Goal: Task Accomplishment & Management: Use online tool/utility

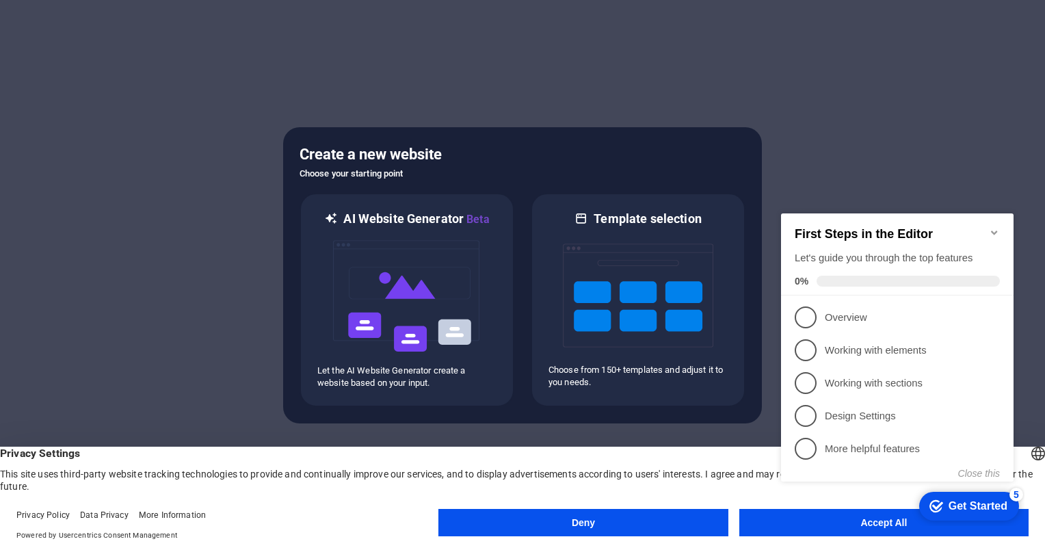
click div "checkmark Get Started 5 First Steps in the Editor Let's guide you through the t…"
drag, startPoint x: 10, startPoint y: 330, endPoint x: 887, endPoint y: 79, distance: 912.4
click at [887, 79] on div at bounding box center [522, 275] width 1045 height 550
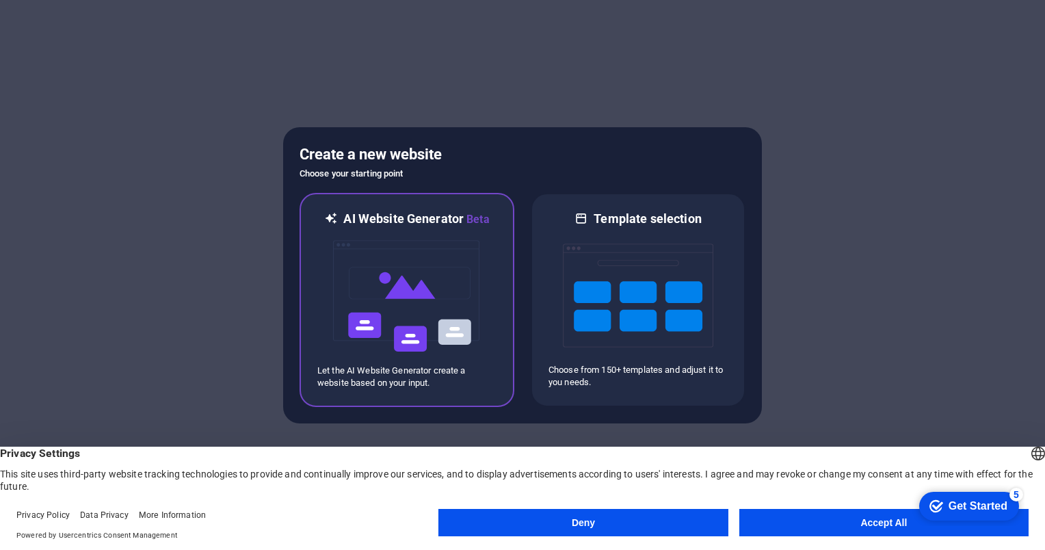
click at [466, 256] on img at bounding box center [407, 296] width 150 height 137
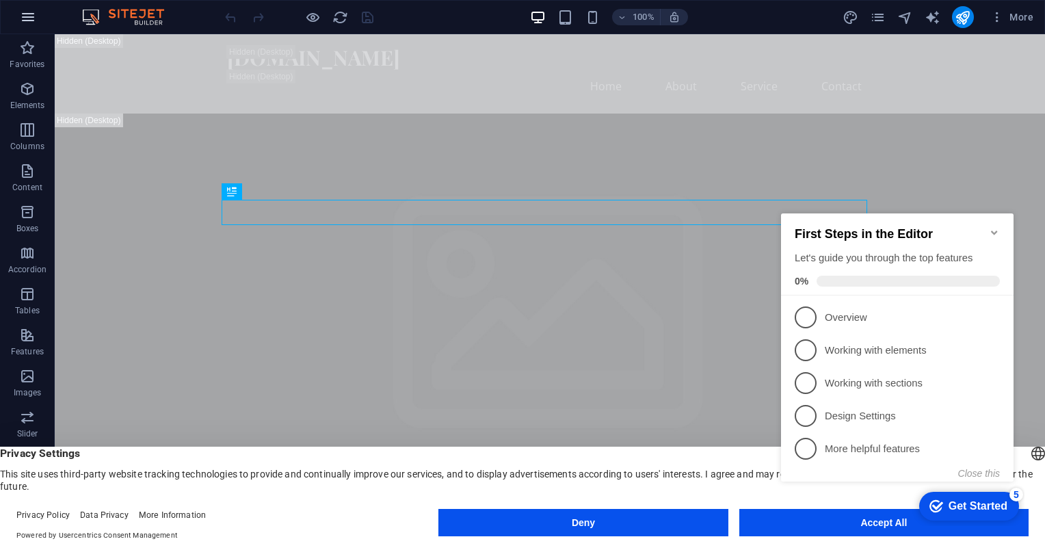
click at [27, 9] on icon "button" at bounding box center [28, 17] width 16 height 16
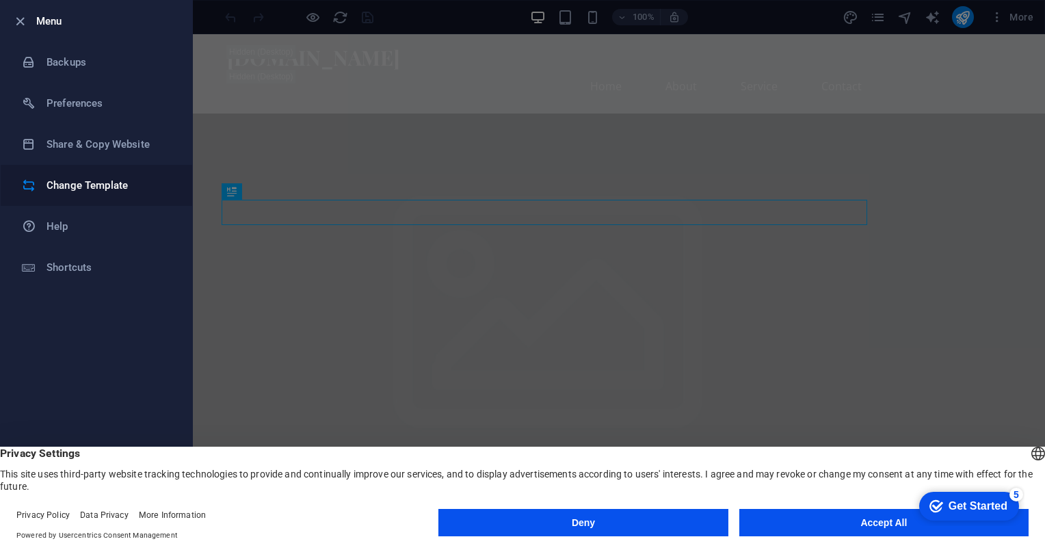
click at [104, 178] on h6 "Change Template" at bounding box center [109, 185] width 126 height 16
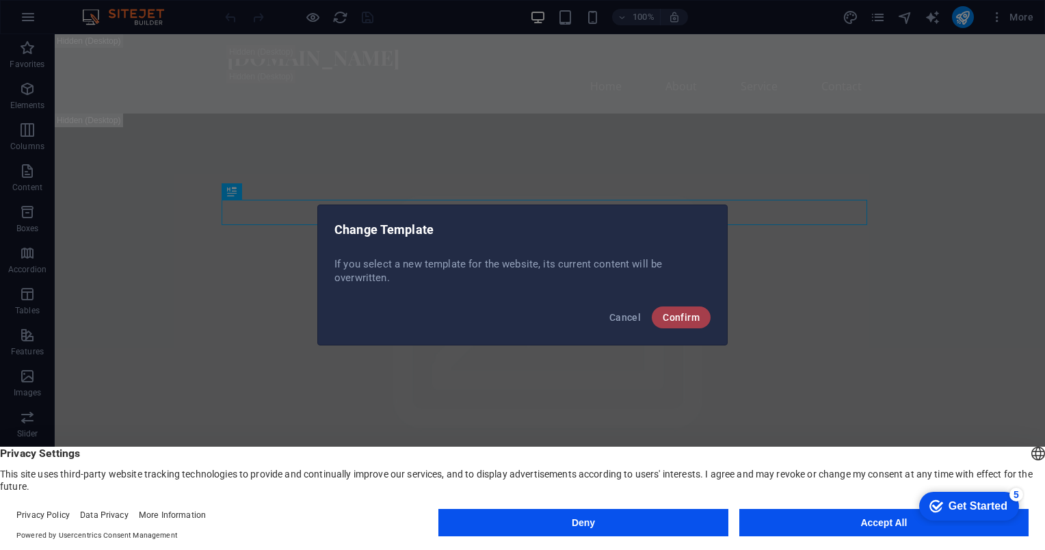
click at [692, 307] on button "Confirm" at bounding box center [681, 317] width 59 height 22
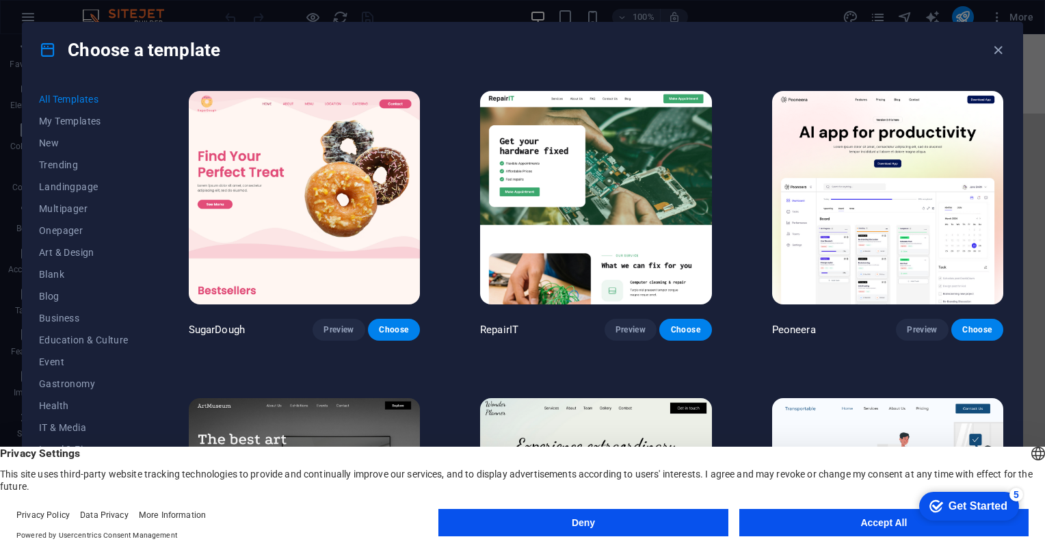
drag, startPoint x: 1030, startPoint y: 119, endPoint x: 1028, endPoint y: 139, distance: 20.6
click at [1028, 139] on div "Choose a template All Templates My Templates New Trending Landingpage Multipage…" at bounding box center [522, 275] width 1045 height 550
drag, startPoint x: 1028, startPoint y: 139, endPoint x: 1021, endPoint y: 190, distance: 51.0
click at [1021, 190] on div "Choose a template All Templates My Templates New Trending Landingpage Multipage…" at bounding box center [522, 275] width 1045 height 550
click at [98, 116] on span "My Templates" at bounding box center [84, 121] width 90 height 11
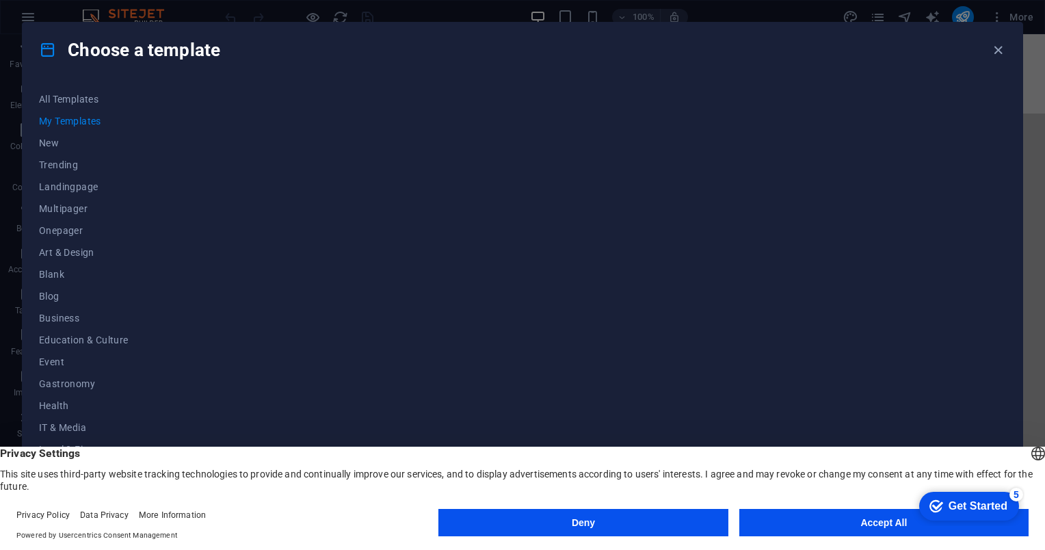
click at [1037, 446] on header "English Deutsch Privacy Settings This site uses third-party website tracking te…" at bounding box center [522, 469] width 1045 height 46
click at [1028, 446] on div "English Deutsch" at bounding box center [1037, 455] width 19 height 23
click at [1002, 353] on div at bounding box center [596, 299] width 820 height 423
click at [834, 449] on span "Privacy Settings" at bounding box center [522, 453] width 1045 height 14
click at [676, 515] on button "Deny" at bounding box center [582, 522] width 289 height 27
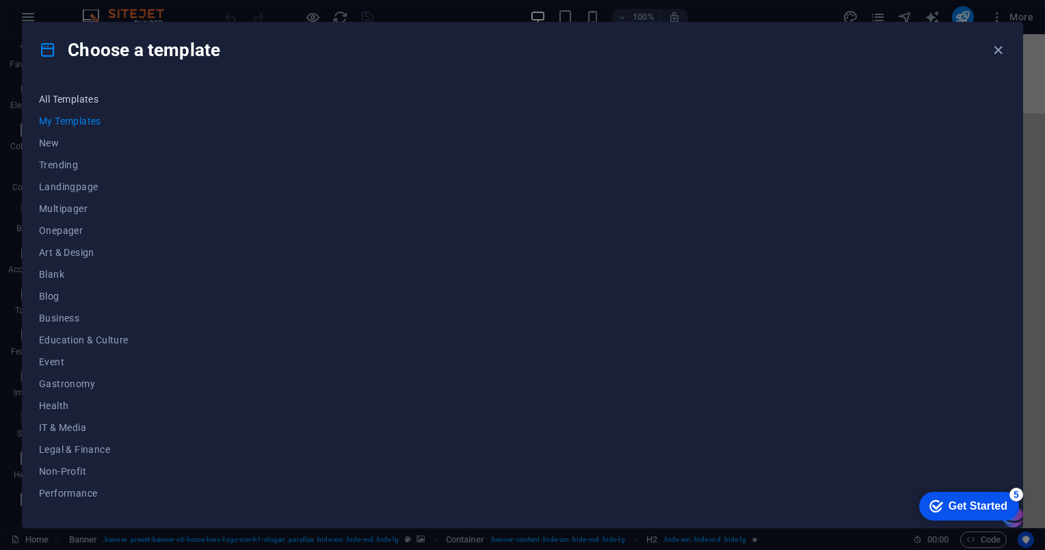
click at [89, 104] on span "All Templates" at bounding box center [84, 99] width 90 height 11
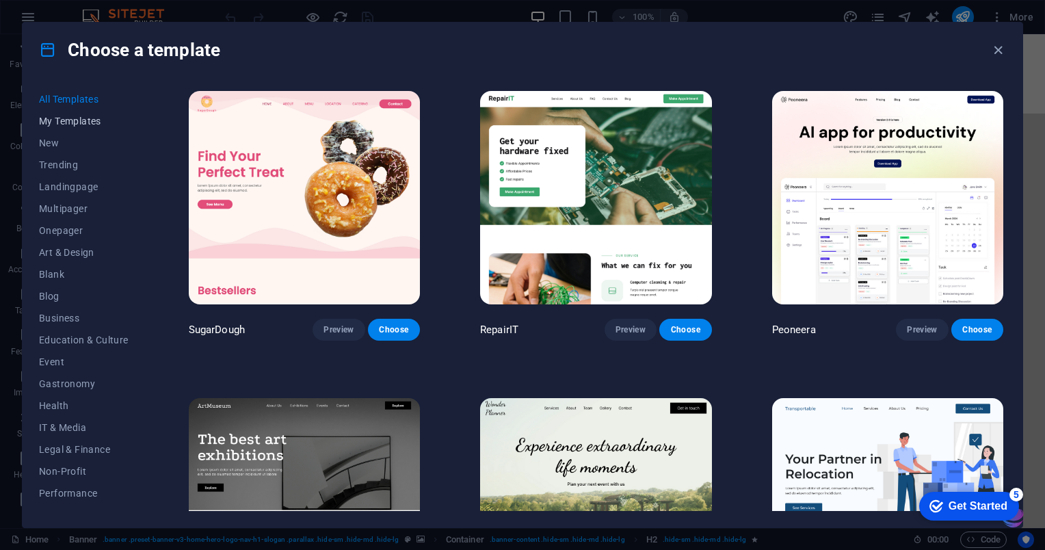
click at [82, 124] on span "My Templates" at bounding box center [84, 121] width 90 height 11
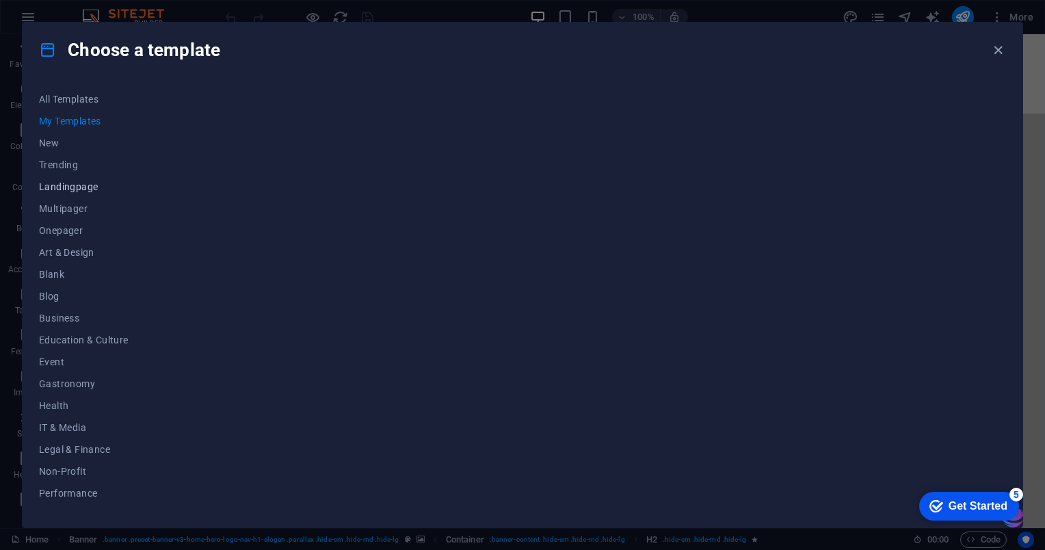
click at [84, 179] on button "Landingpage" at bounding box center [84, 187] width 90 height 22
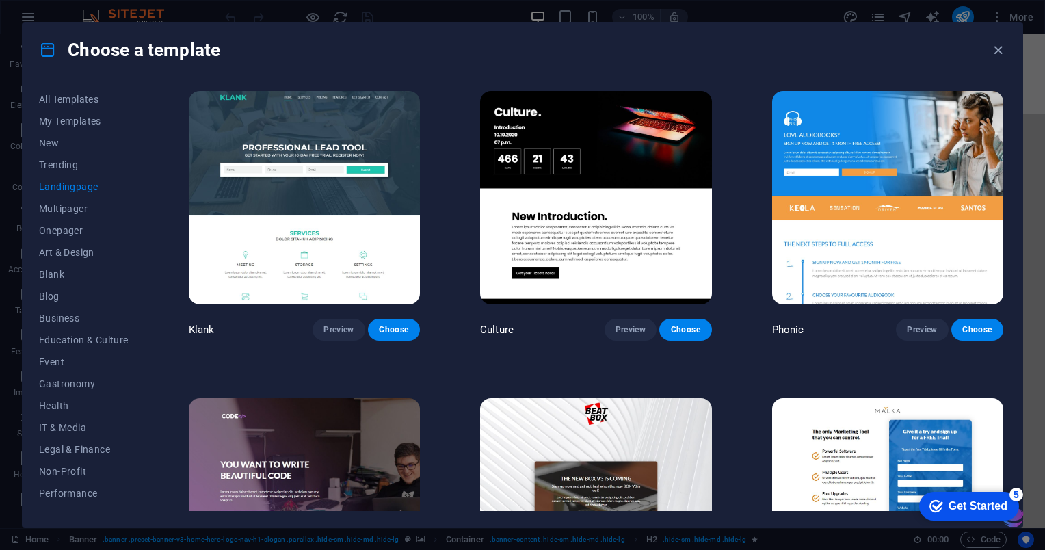
drag, startPoint x: 1024, startPoint y: 119, endPoint x: 1017, endPoint y: 165, distance: 46.3
click at [1017, 165] on div "Choose a template All Templates My Templates New Trending Landingpage Multipage…" at bounding box center [522, 275] width 1045 height 550
click at [991, 43] on icon "button" at bounding box center [998, 50] width 16 height 16
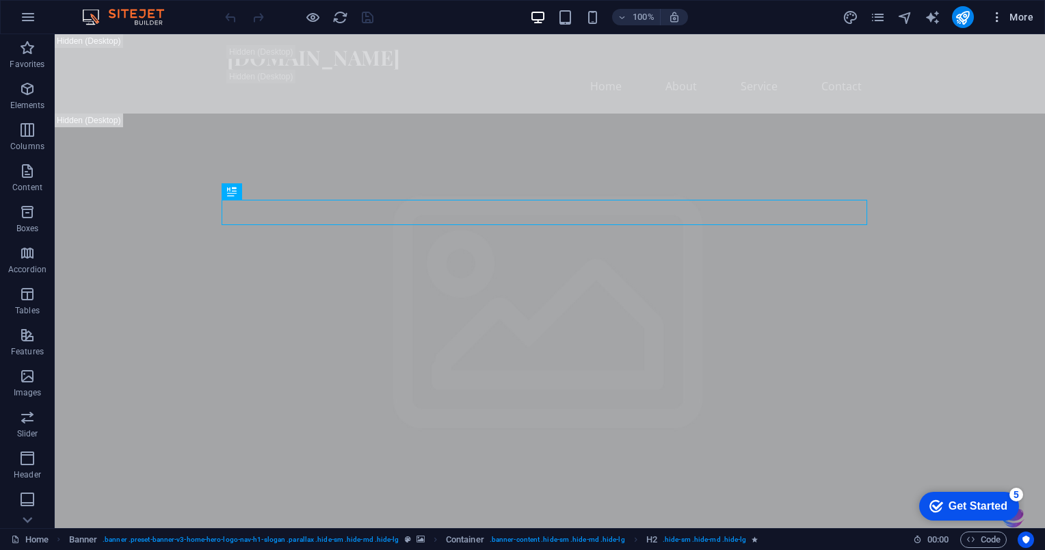
click at [1000, 21] on icon "button" at bounding box center [997, 17] width 14 height 14
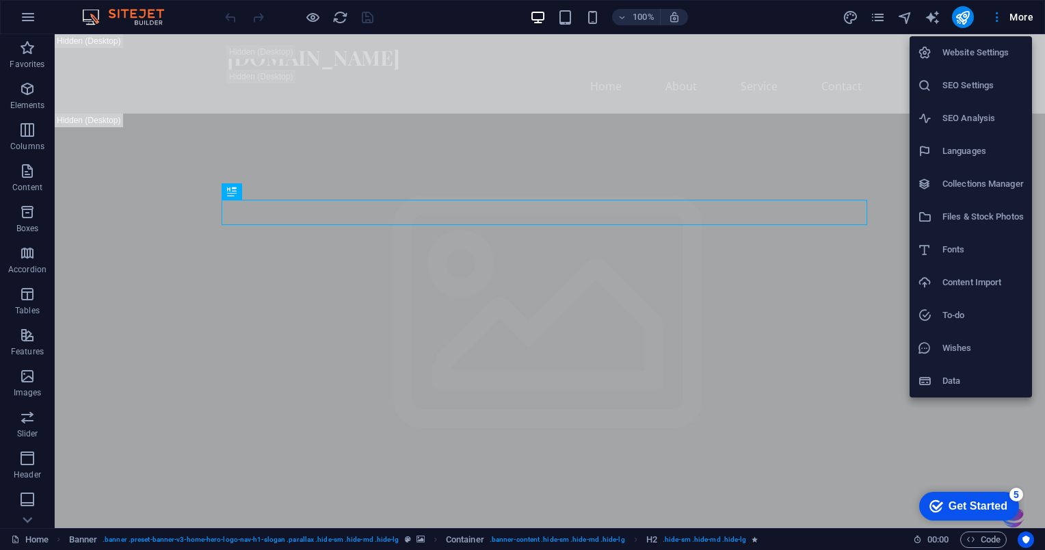
click at [764, 8] on div at bounding box center [522, 275] width 1045 height 550
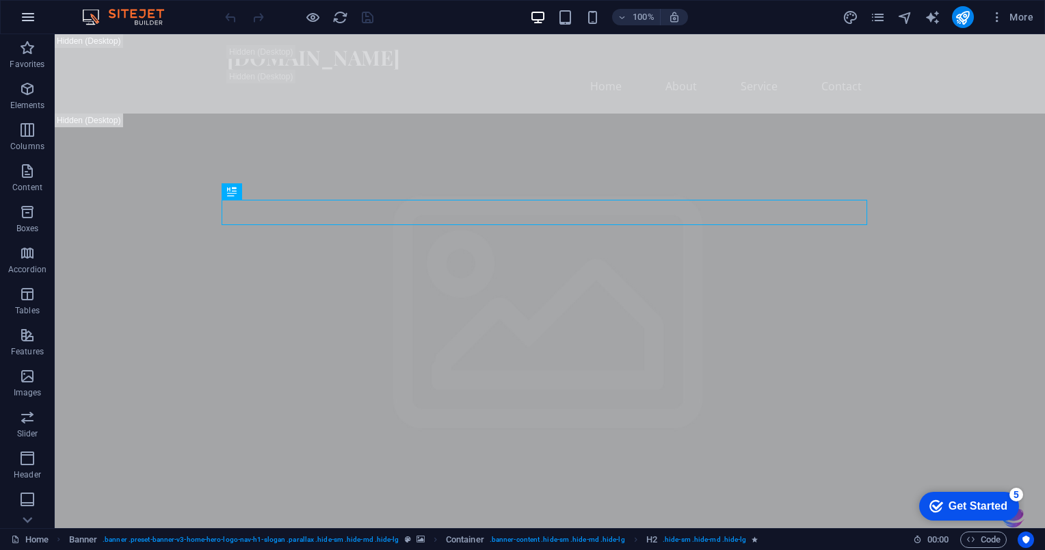
click at [20, 25] on button "button" at bounding box center [28, 17] width 33 height 33
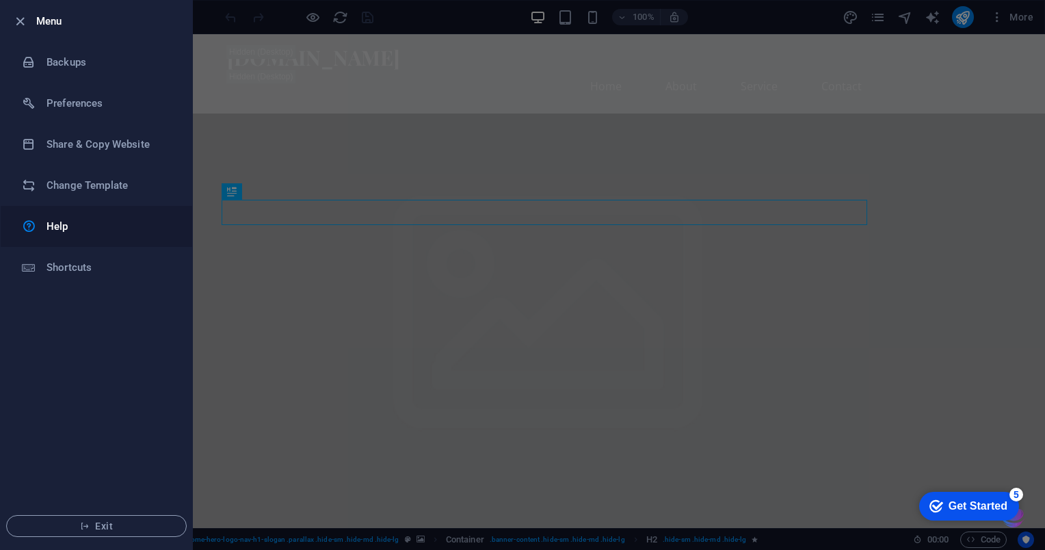
click at [74, 223] on h6 "Help" at bounding box center [109, 226] width 126 height 16
click at [83, 224] on h6 "Help" at bounding box center [109, 226] width 126 height 16
click at [120, 522] on span "Exit" at bounding box center [96, 525] width 157 height 11
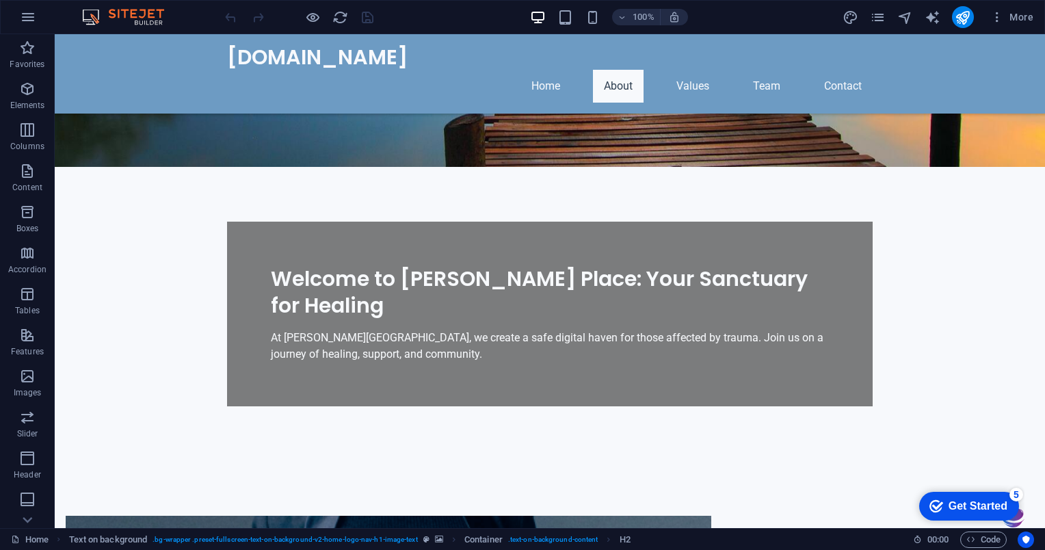
scroll to position [260, 0]
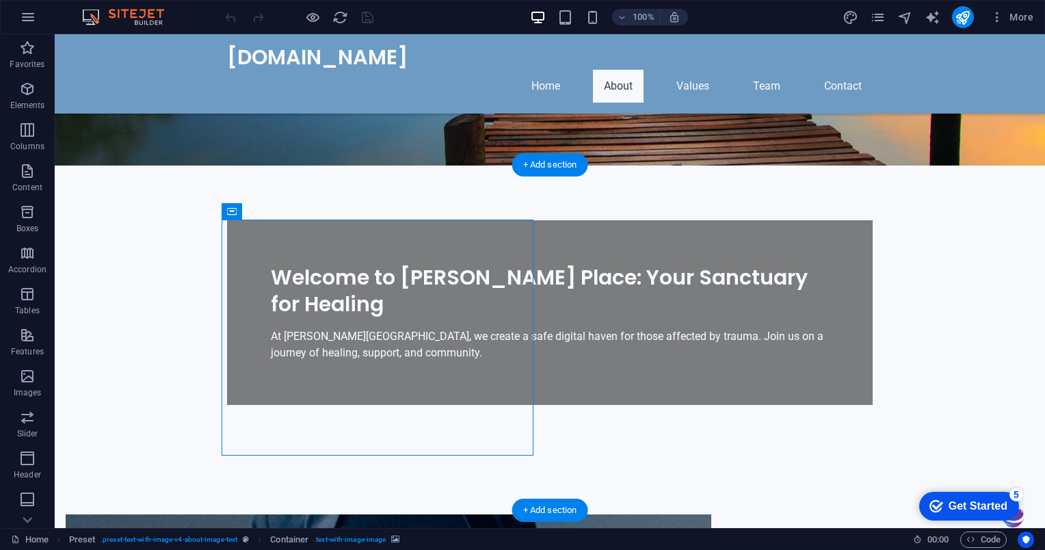
click at [309, 214] on icon at bounding box center [309, 211] width 10 height 14
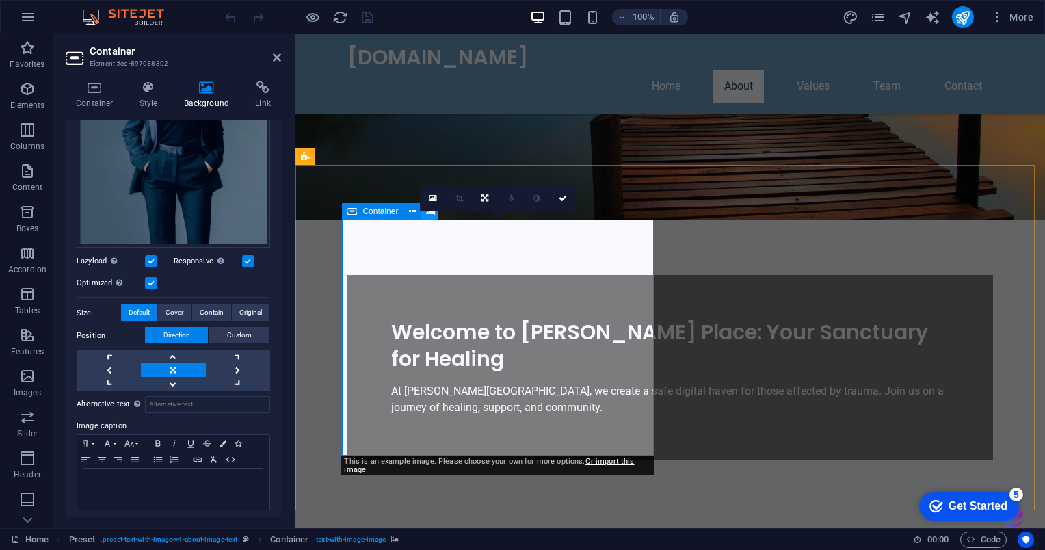
scroll to position [246, 0]
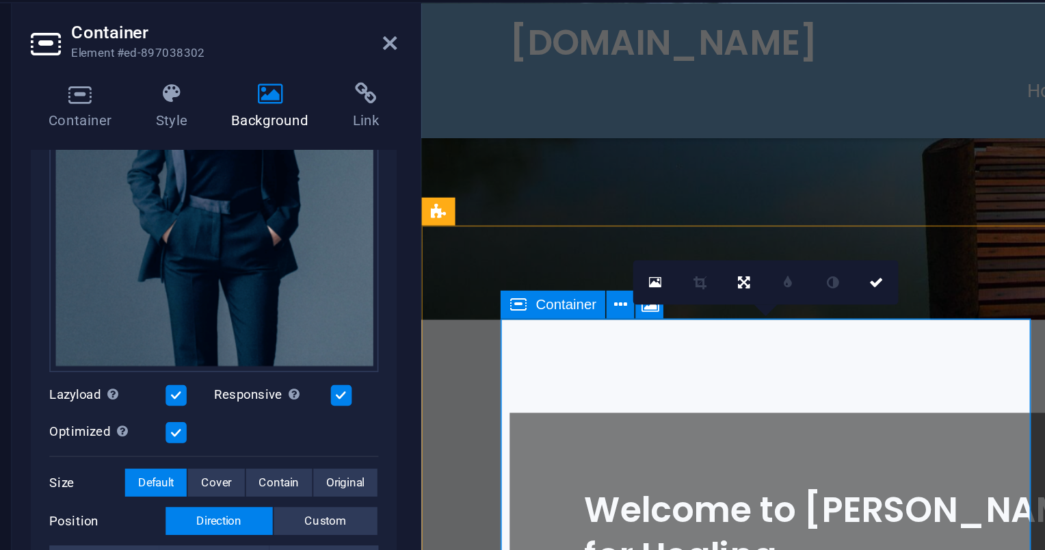
click at [211, 93] on icon at bounding box center [207, 88] width 66 height 14
click at [435, 201] on icon at bounding box center [433, 198] width 8 height 10
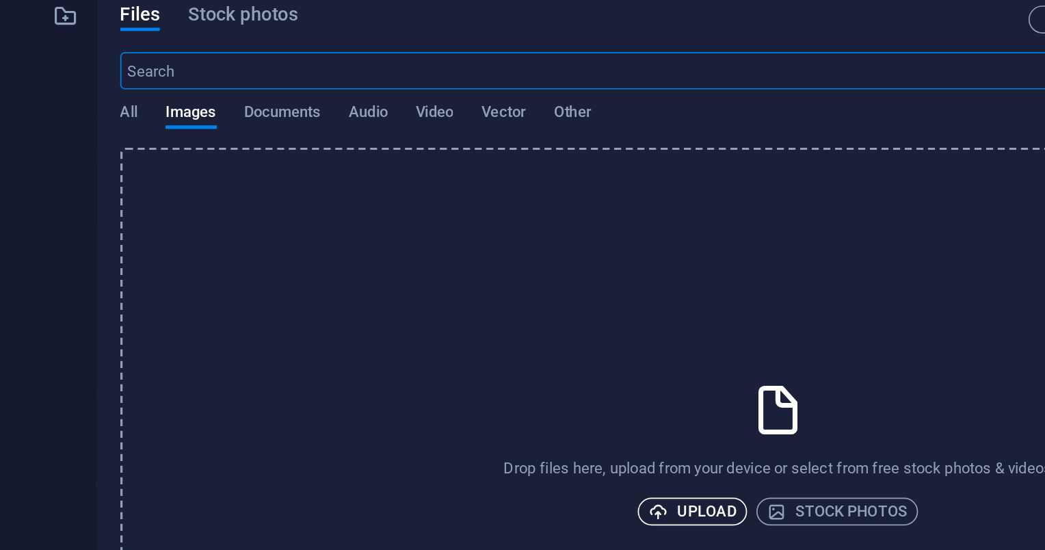
click at [563, 338] on span "Upload" at bounding box center [572, 333] width 52 height 16
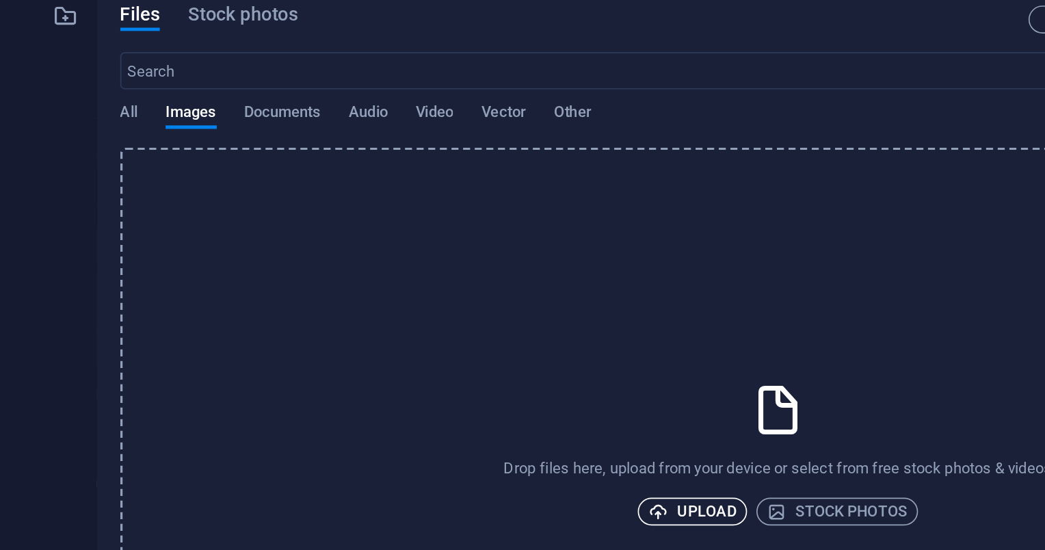
click at [560, 339] on span "Upload" at bounding box center [572, 333] width 52 height 16
click at [284, 104] on span "Images" at bounding box center [278, 99] width 30 height 19
click at [276, 106] on span "Images" at bounding box center [278, 99] width 30 height 19
click at [269, 99] on span "Images" at bounding box center [278, 99] width 30 height 19
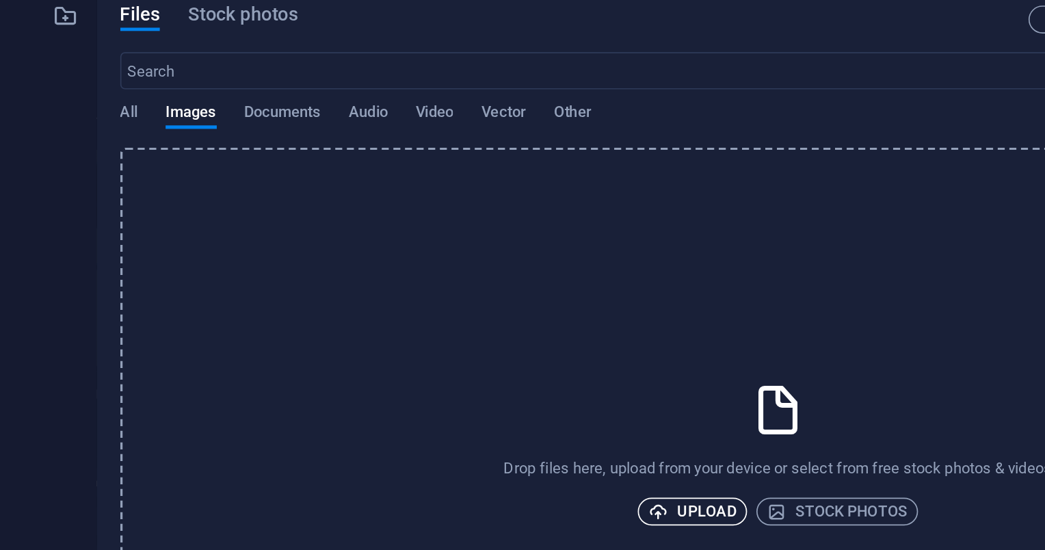
click at [564, 332] on span "Upload" at bounding box center [572, 333] width 52 height 16
click at [273, 103] on span "Images" at bounding box center [278, 99] width 30 height 19
click at [276, 104] on span "Images" at bounding box center [278, 99] width 30 height 19
click at [276, 100] on span "Images" at bounding box center [278, 99] width 30 height 19
click at [279, 103] on span "Images" at bounding box center [278, 99] width 30 height 19
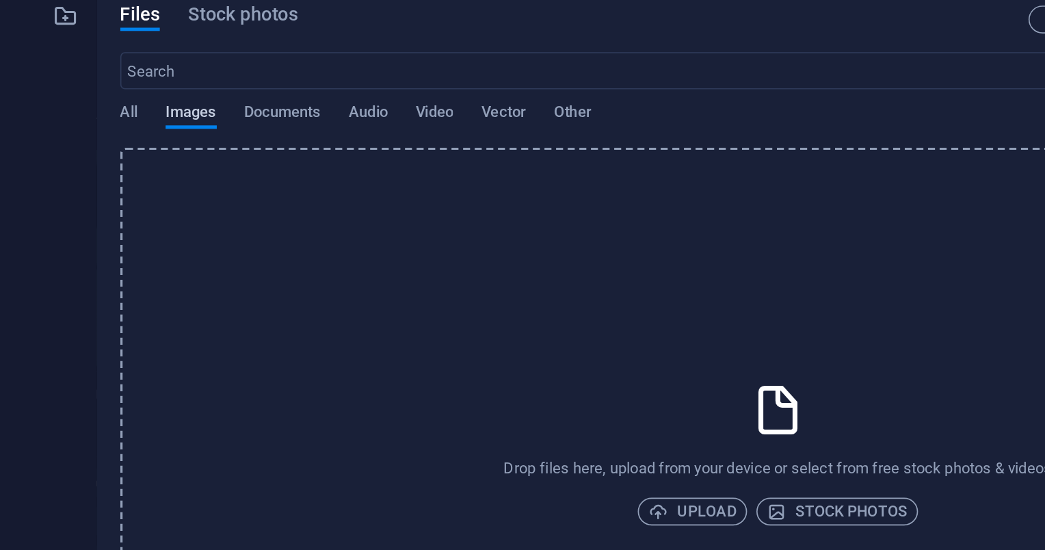
click at [274, 104] on span "Images" at bounding box center [278, 99] width 30 height 19
click at [279, 103] on span "Images" at bounding box center [278, 99] width 30 height 19
click at [574, 349] on div "Drop files here, upload from your device or select from free stock photos & vid…" at bounding box center [622, 299] width 773 height 360
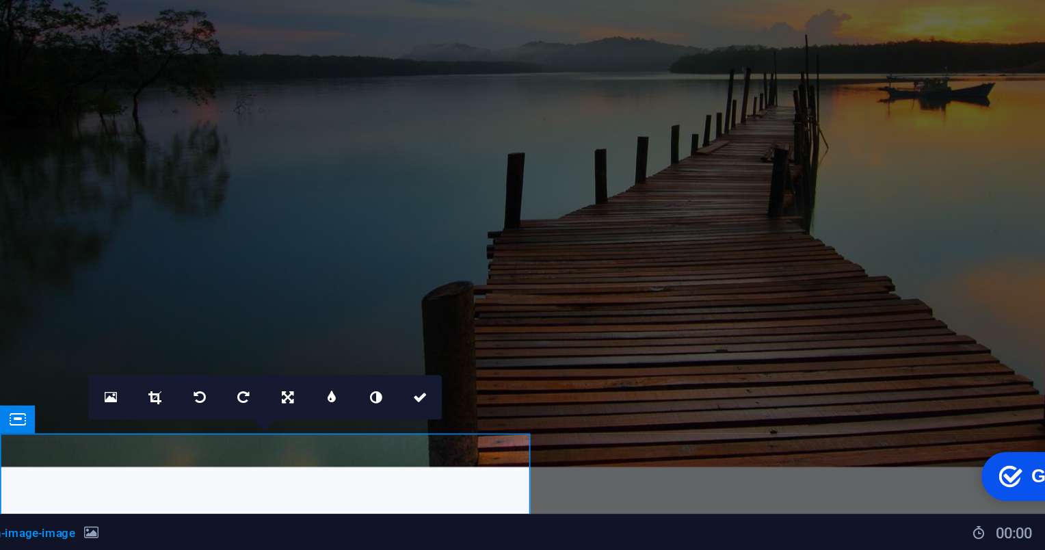
scroll to position [0, 0]
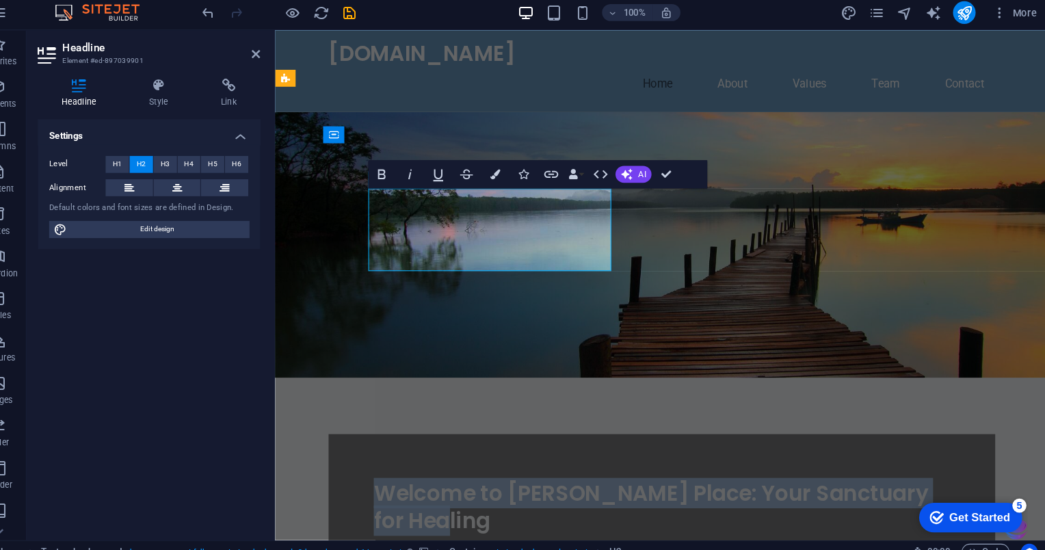
click at [781, 177] on figure at bounding box center [649, 237] width 749 height 257
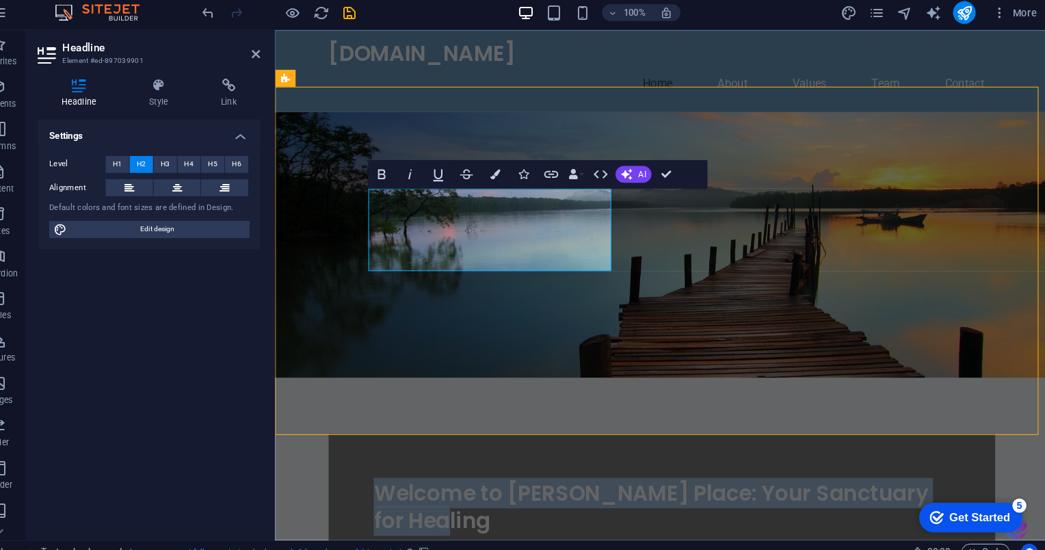
click at [792, 185] on figure at bounding box center [649, 237] width 749 height 257
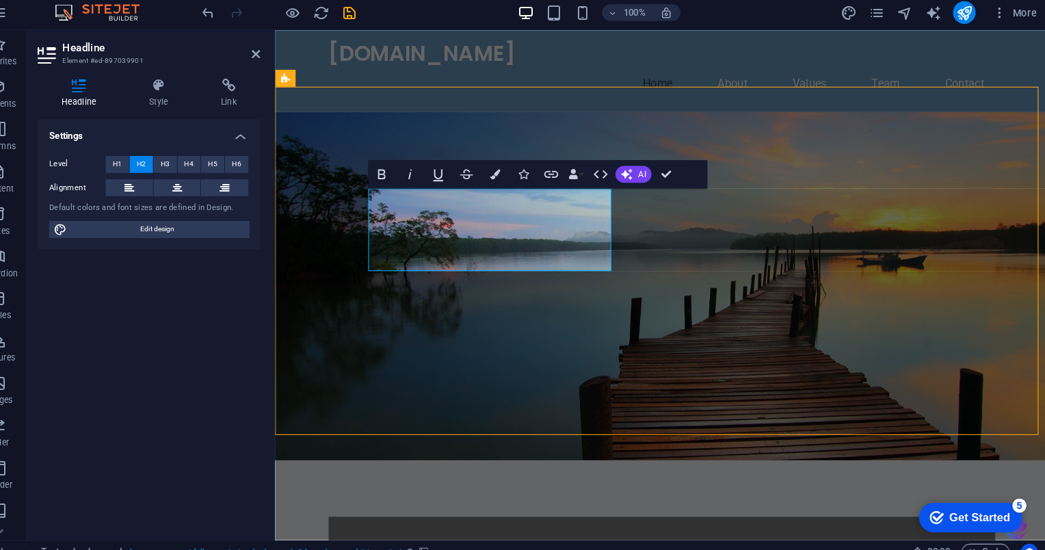
click at [1024, 177] on figure at bounding box center [649, 277] width 749 height 337
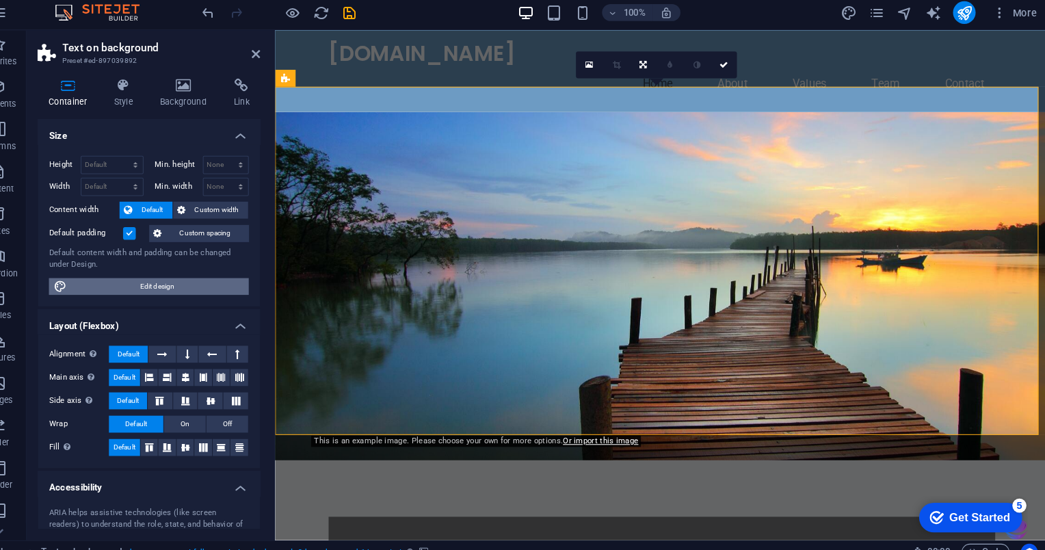
click at [173, 282] on span "Edit design" at bounding box center [181, 282] width 169 height 16
select select "px"
select select "200"
select select "px"
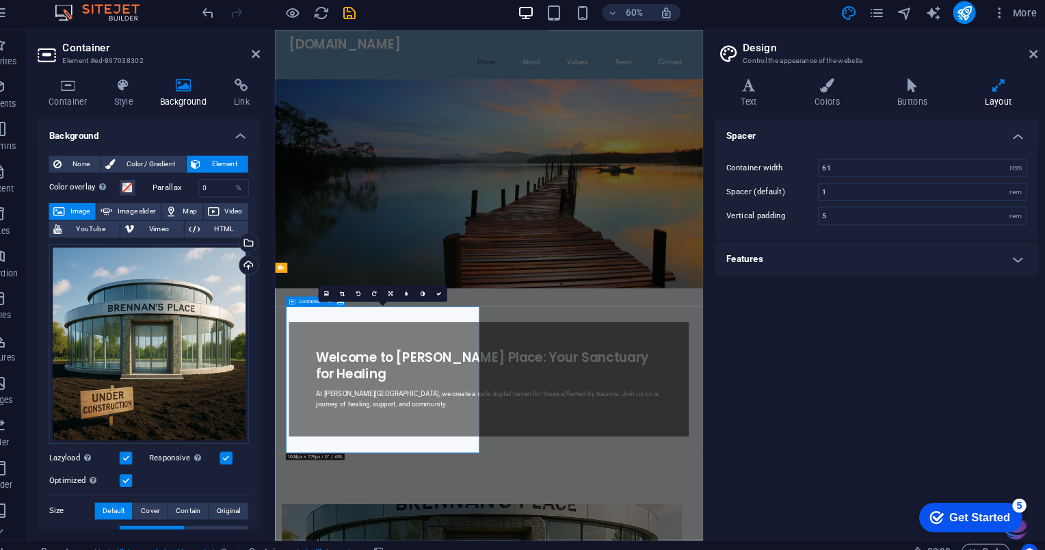
click at [723, 158] on figure at bounding box center [620, 277] width 691 height 337
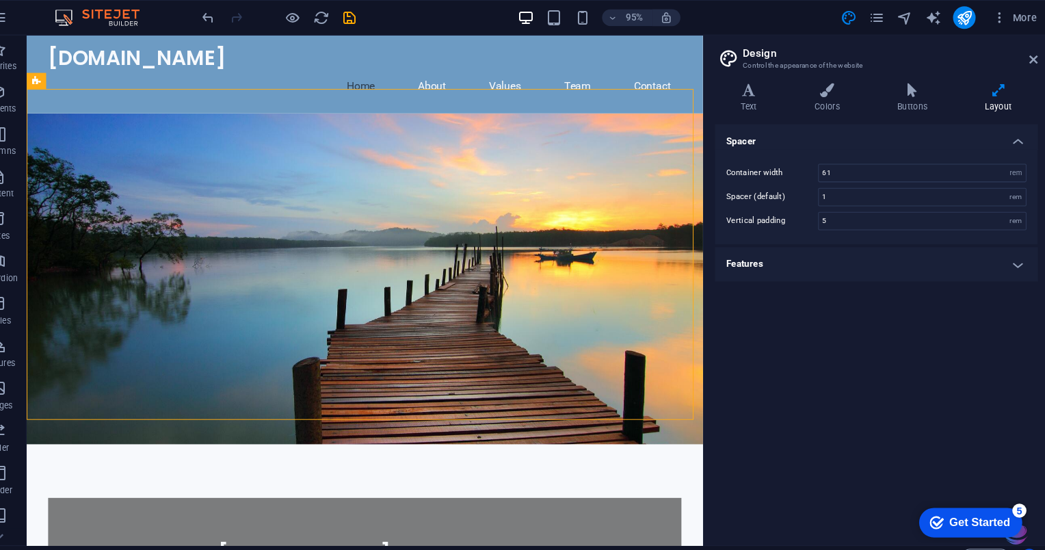
click at [580, 197] on figure at bounding box center [370, 282] width 689 height 337
click at [593, 196] on figure at bounding box center [370, 282] width 689 height 337
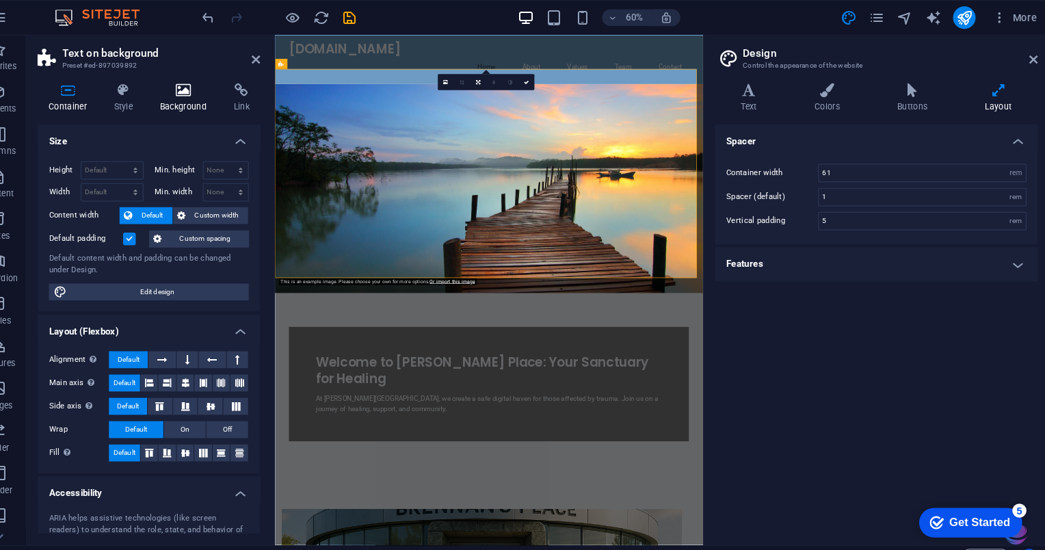
click at [199, 92] on icon at bounding box center [207, 88] width 66 height 14
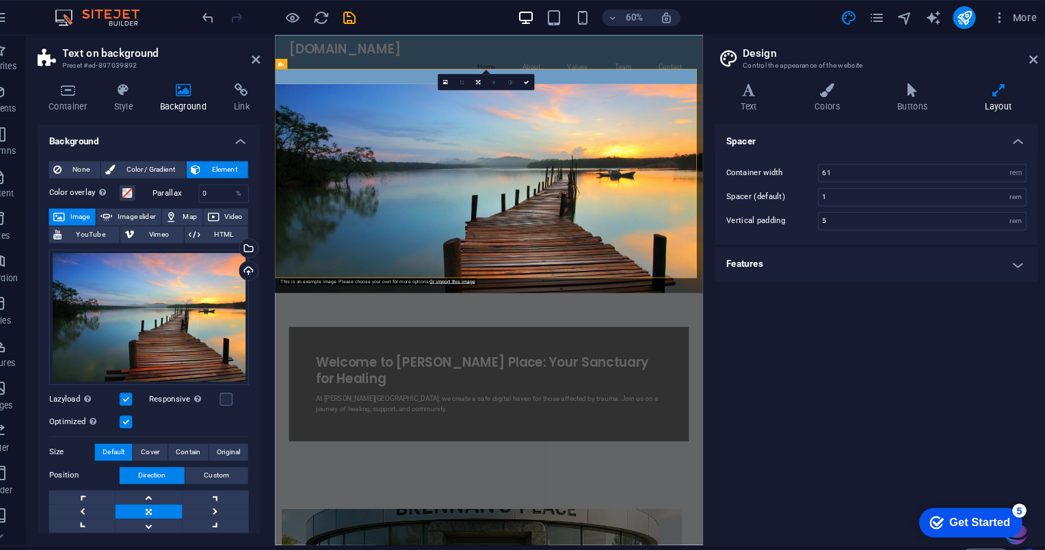
click at [93, 210] on button "Image" at bounding box center [99, 210] width 45 height 16
click at [101, 211] on span "Image" at bounding box center [107, 210] width 22 height 16
click at [124, 306] on div "Drag files here, click to choose files or select files from Files or our free s…" at bounding box center [173, 306] width 193 height 131
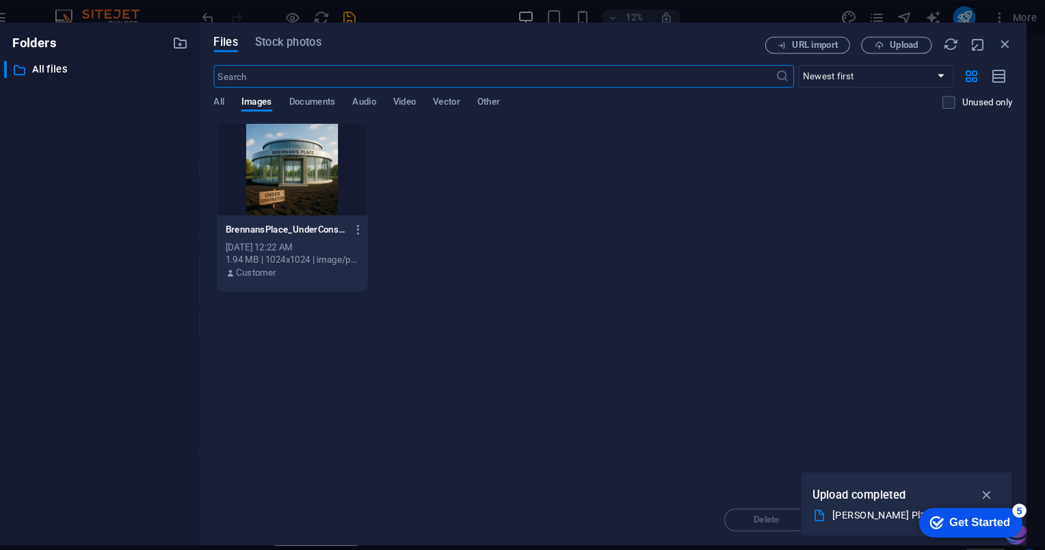
click at [307, 167] on div at bounding box center [312, 164] width 146 height 89
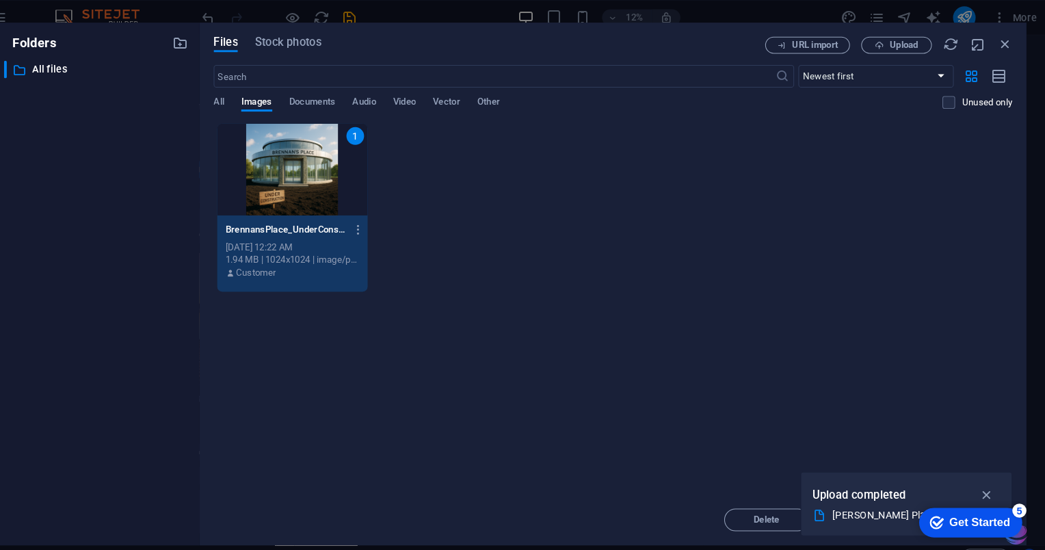
click at [280, 155] on div "1" at bounding box center [312, 164] width 146 height 89
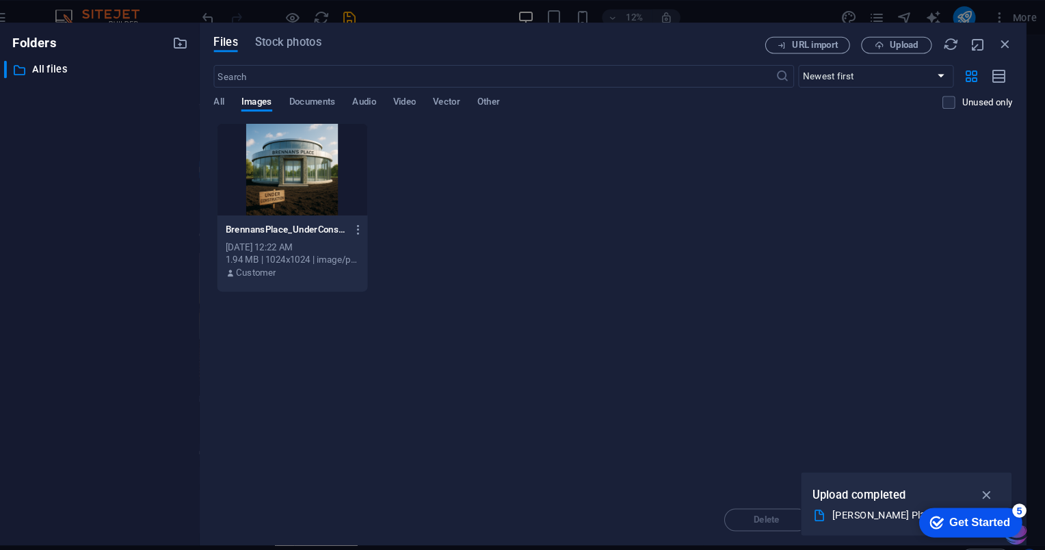
click at [280, 153] on div at bounding box center [312, 164] width 146 height 89
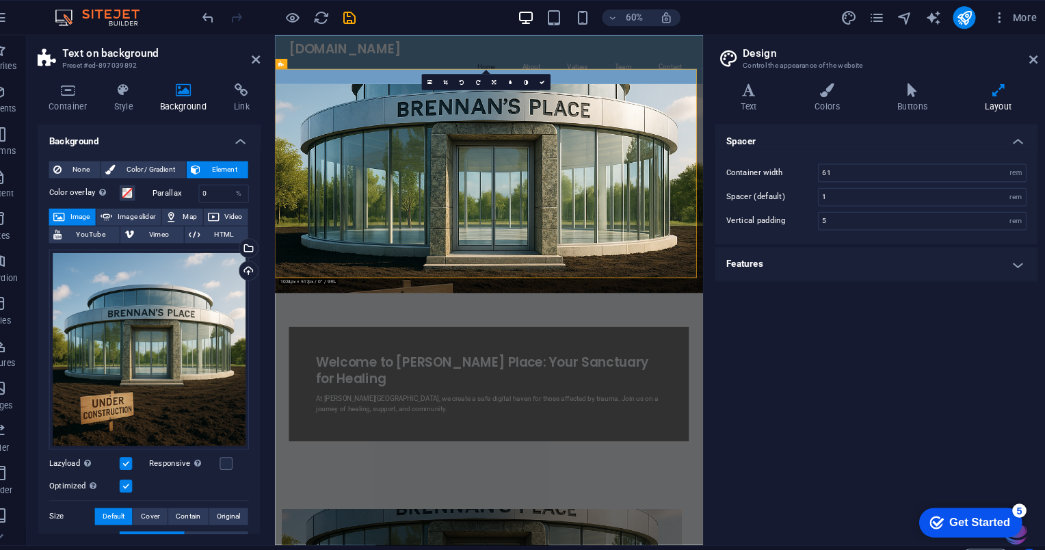
click at [794, 403] on div "Spacer Container width 61 rem px Spacer (default) 1 rem Vertical padding 5 rem …" at bounding box center [877, 318] width 312 height 397
click at [762, 361] on figure at bounding box center [620, 282] width 691 height 337
click at [760, 415] on figure at bounding box center [620, 282] width 691 height 337
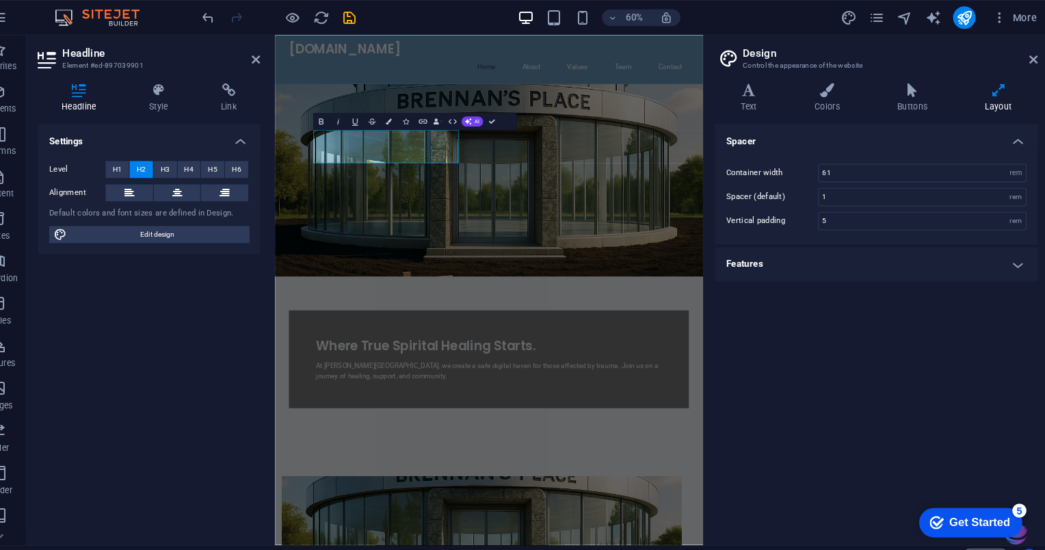
click at [388, 522] on span "Where True Spirital Healing Starts." at bounding box center [518, 536] width 354 height 29
click at [405, 522] on span "Where True Spirital Healing Starts." at bounding box center [518, 536] width 354 height 29
click at [726, 289] on figure at bounding box center [620, 269] width 691 height 310
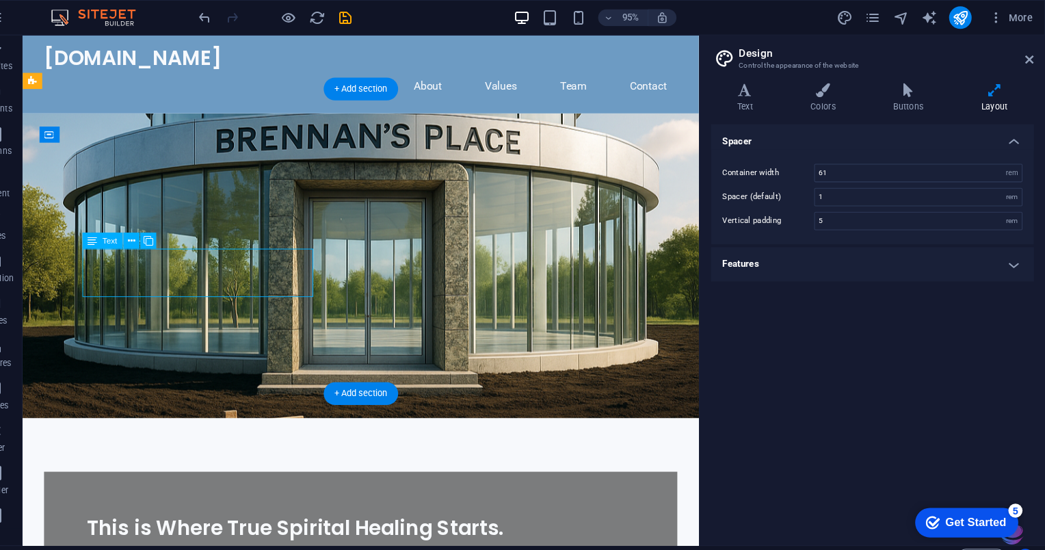
click at [119, 232] on icon at bounding box center [122, 233] width 9 height 16
click at [180, 234] on icon at bounding box center [176, 233] width 9 height 14
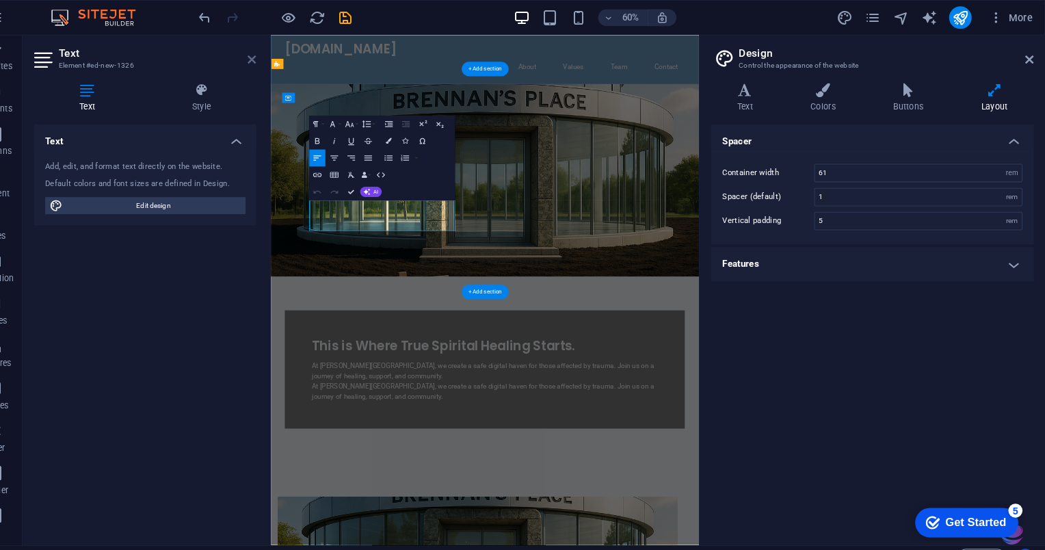
click at [276, 57] on icon at bounding box center [277, 57] width 8 height 11
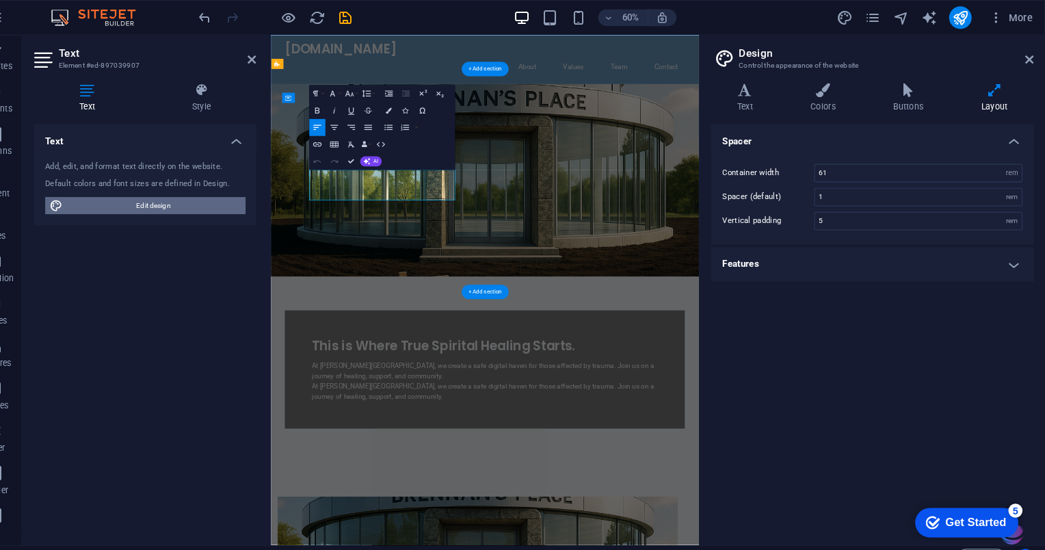
click at [131, 200] on span "Edit design" at bounding box center [181, 199] width 169 height 16
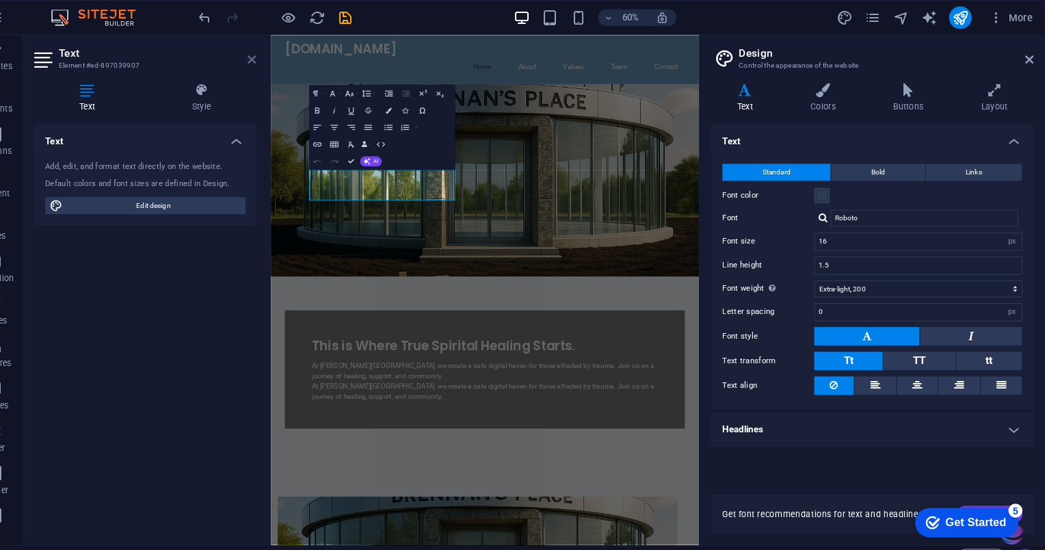
click at [279, 55] on icon at bounding box center [277, 57] width 8 height 11
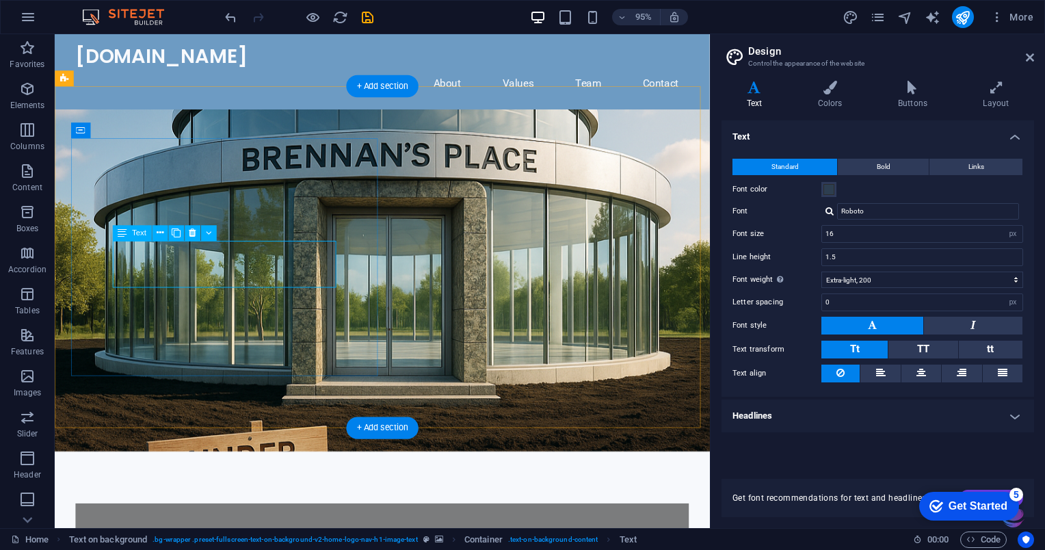
click at [138, 237] on span "Text" at bounding box center [139, 233] width 14 height 8
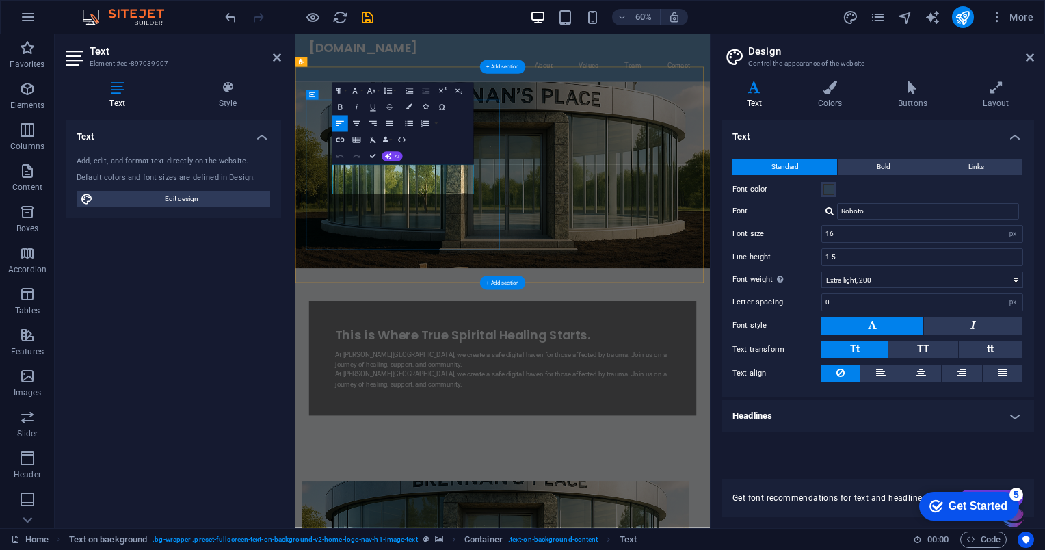
click at [124, 104] on h4 "Text" at bounding box center [120, 95] width 109 height 29
click at [118, 101] on h4 "Text" at bounding box center [120, 95] width 109 height 29
click at [114, 96] on h4 "Text" at bounding box center [120, 95] width 109 height 29
click at [122, 99] on h4 "Text" at bounding box center [120, 95] width 109 height 29
click at [129, 134] on h4 "Text" at bounding box center [173, 132] width 215 height 25
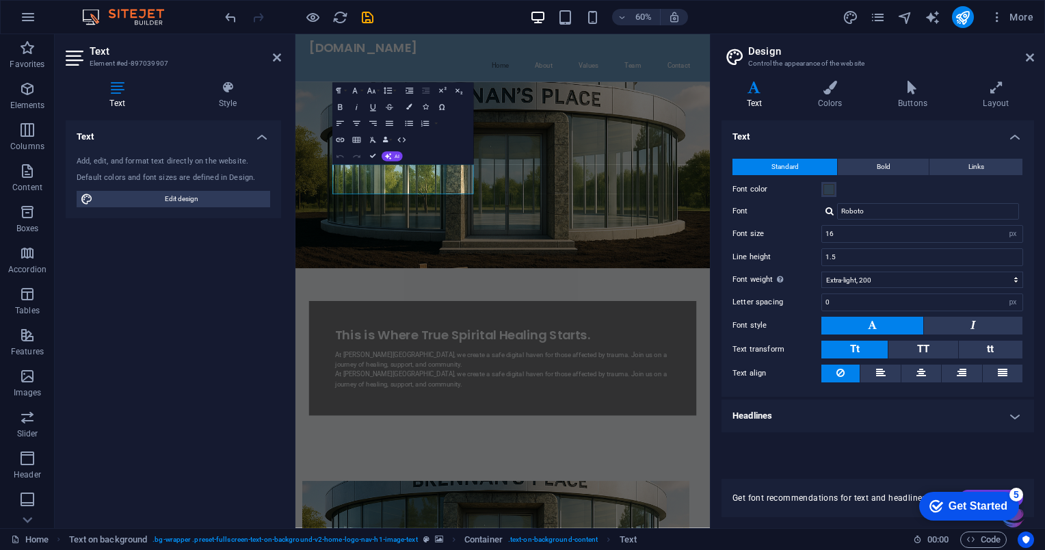
click at [130, 137] on h4 "Text" at bounding box center [173, 132] width 215 height 25
click at [139, 202] on span "Edit design" at bounding box center [181, 199] width 169 height 16
click at [118, 95] on h4 "Text" at bounding box center [120, 95] width 109 height 29
click at [75, 58] on icon at bounding box center [76, 58] width 21 height 22
click at [77, 63] on icon at bounding box center [76, 58] width 21 height 22
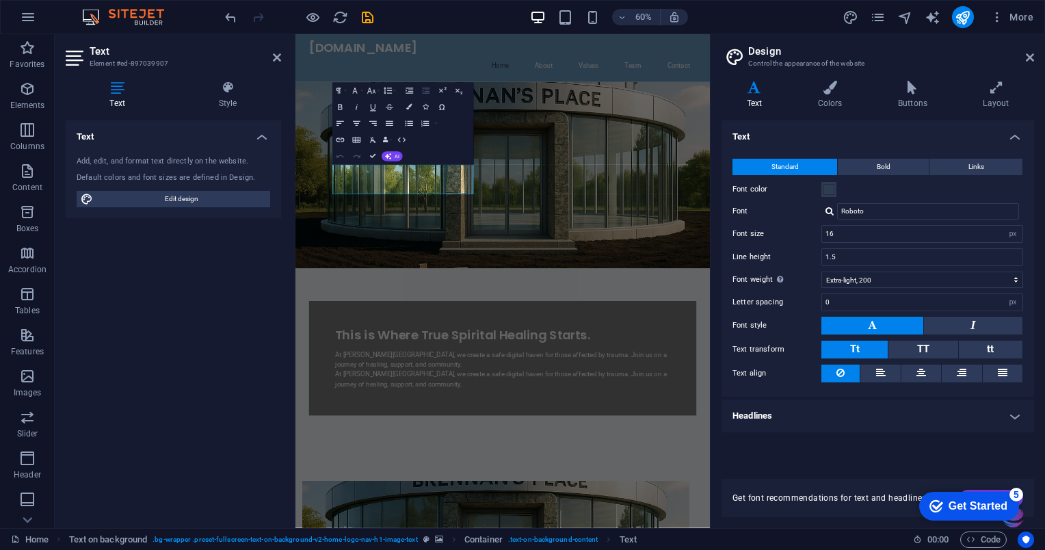
click at [73, 64] on icon at bounding box center [76, 58] width 21 height 22
click at [358, 157] on icon "button" at bounding box center [356, 157] width 10 height 10
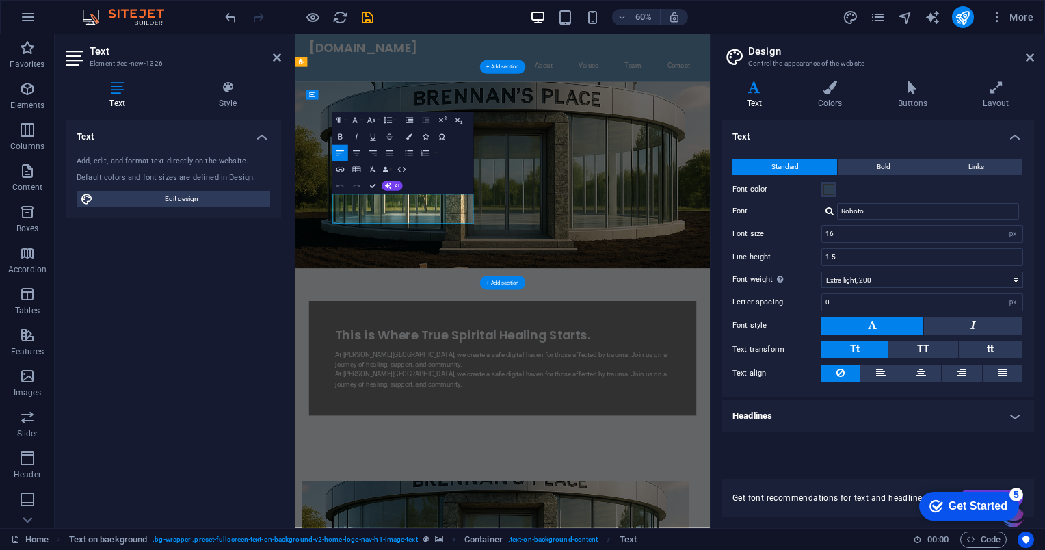
click at [293, 71] on div at bounding box center [293, 281] width 3 height 494
click at [293, 68] on div at bounding box center [293, 281] width 3 height 494
click at [276, 57] on icon at bounding box center [277, 57] width 8 height 11
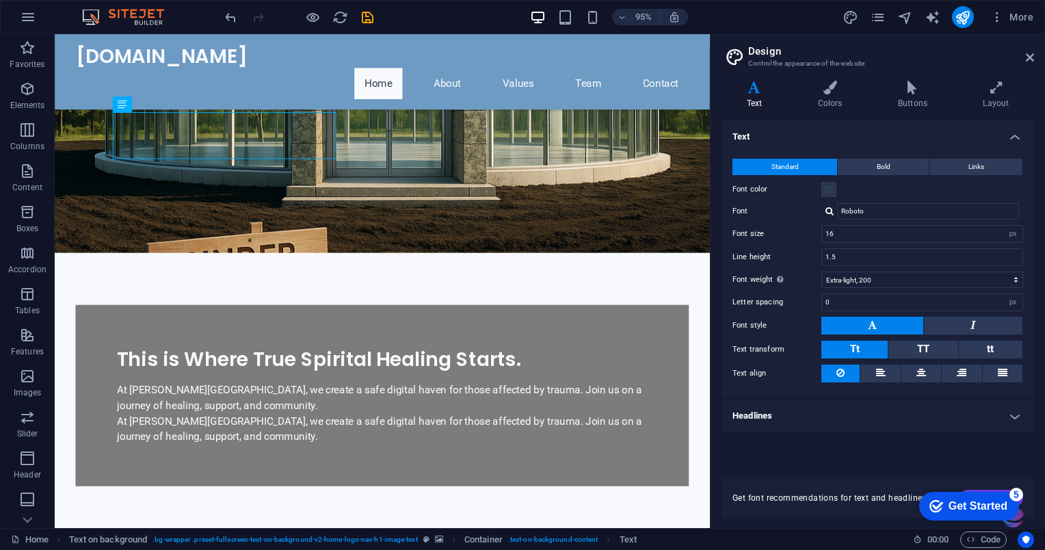
scroll to position [185, 0]
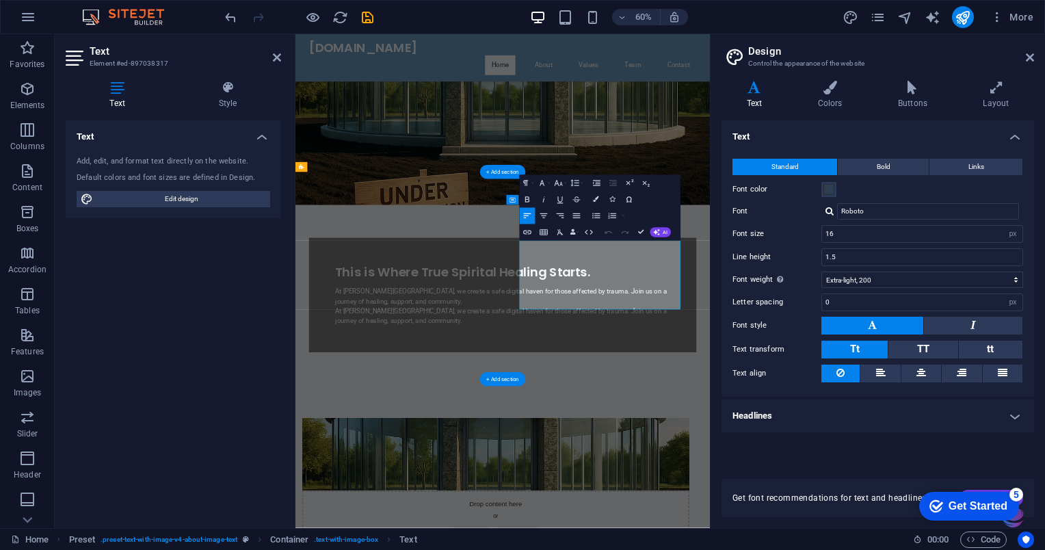
click at [293, 69] on div at bounding box center [293, 281] width 3 height 494
click at [276, 57] on icon at bounding box center [277, 57] width 8 height 11
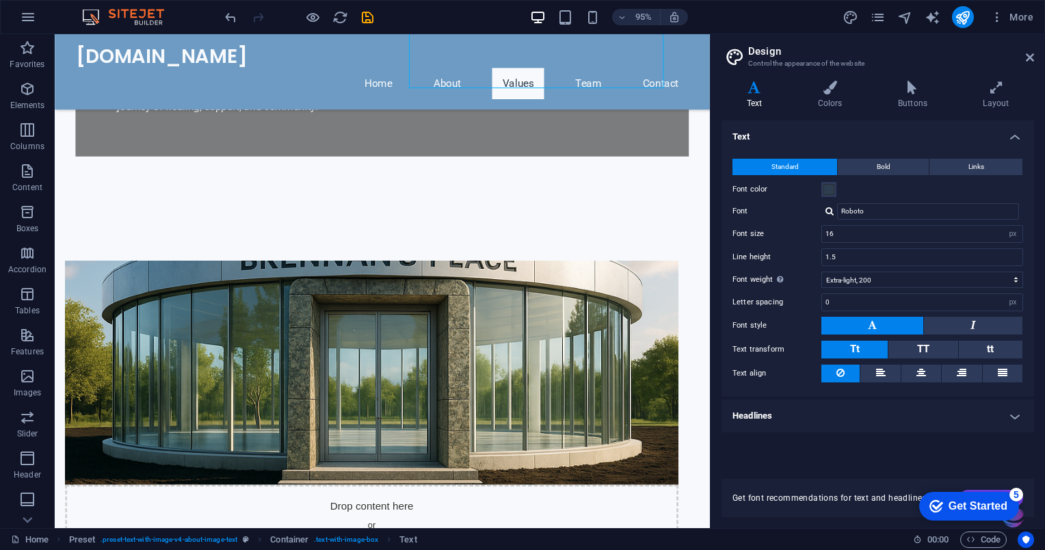
scroll to position [592, 0]
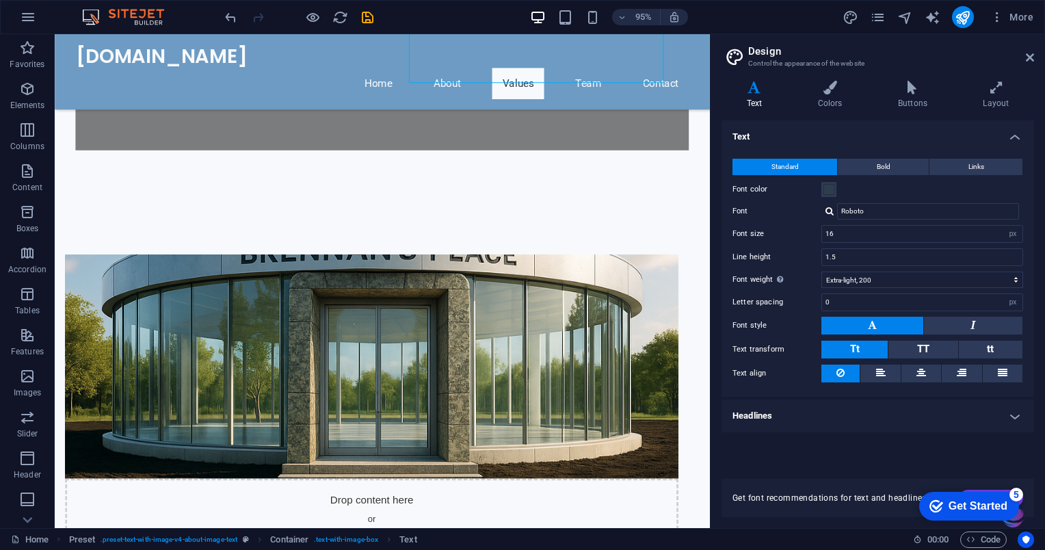
click at [459, 81] on div "[DOMAIN_NAME] Home About Values Team Contact" at bounding box center [399, 73] width 689 height 79
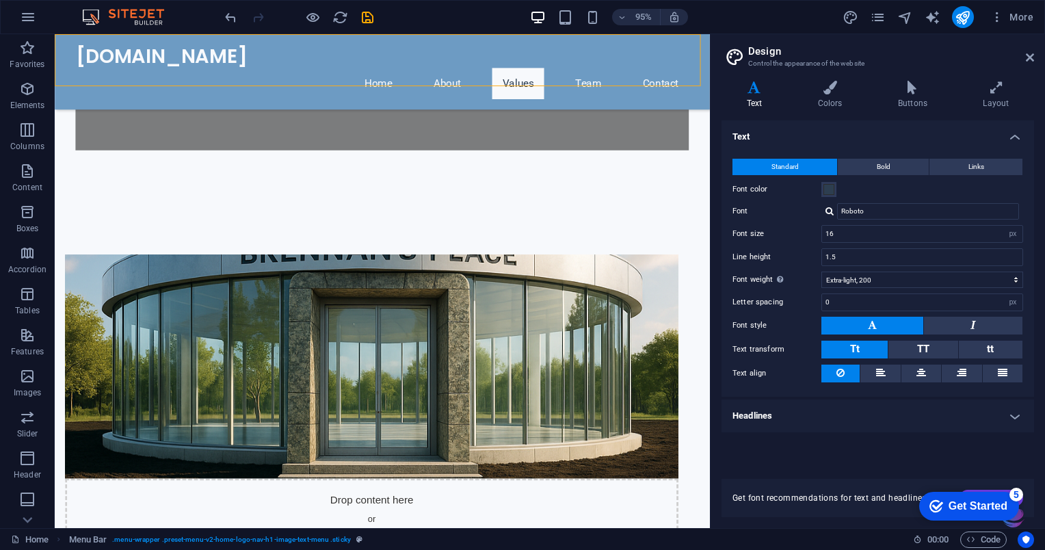
click at [463, 70] on nav "Home About Values Team Contact" at bounding box center [399, 86] width 645 height 33
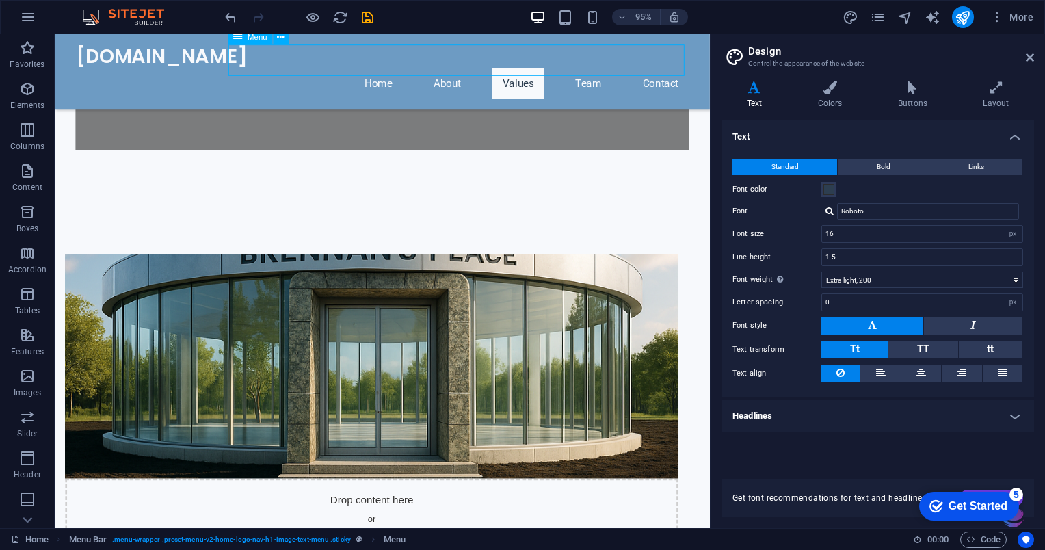
click at [459, 70] on nav "Home About Values Team Contact" at bounding box center [399, 86] width 645 height 33
click at [463, 70] on nav "Home About Values Team Contact" at bounding box center [399, 86] width 645 height 33
select select
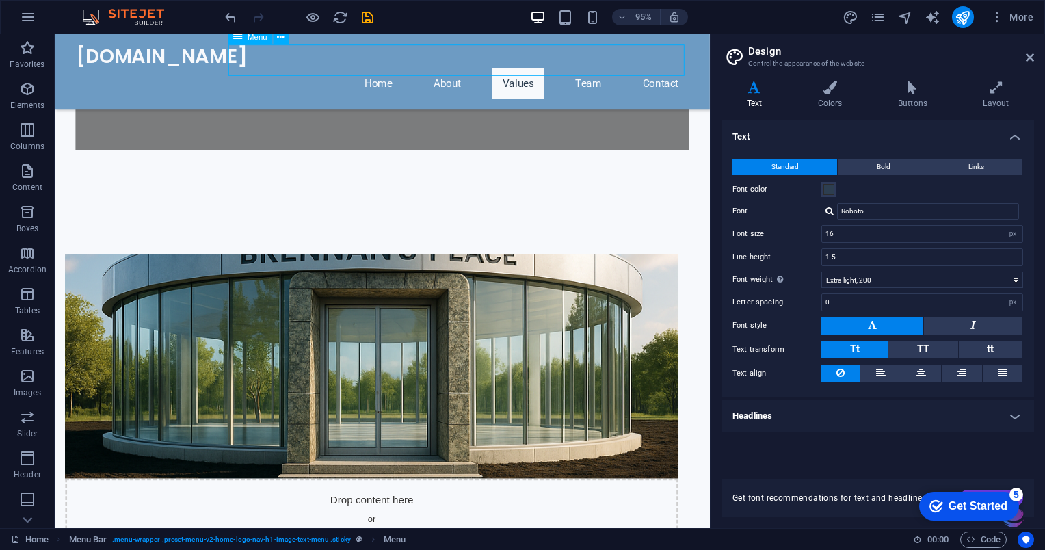
select select
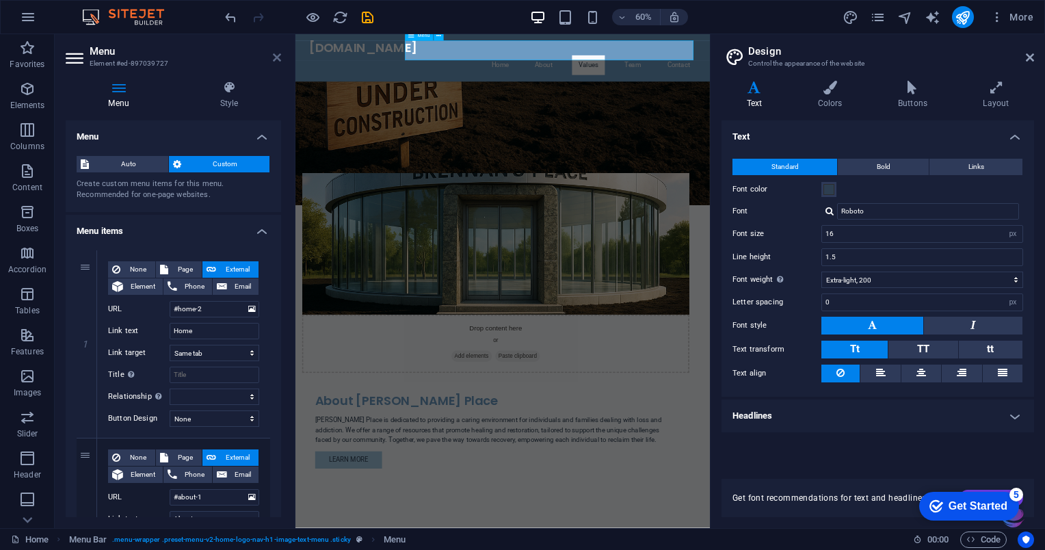
click at [273, 57] on icon at bounding box center [277, 57] width 8 height 11
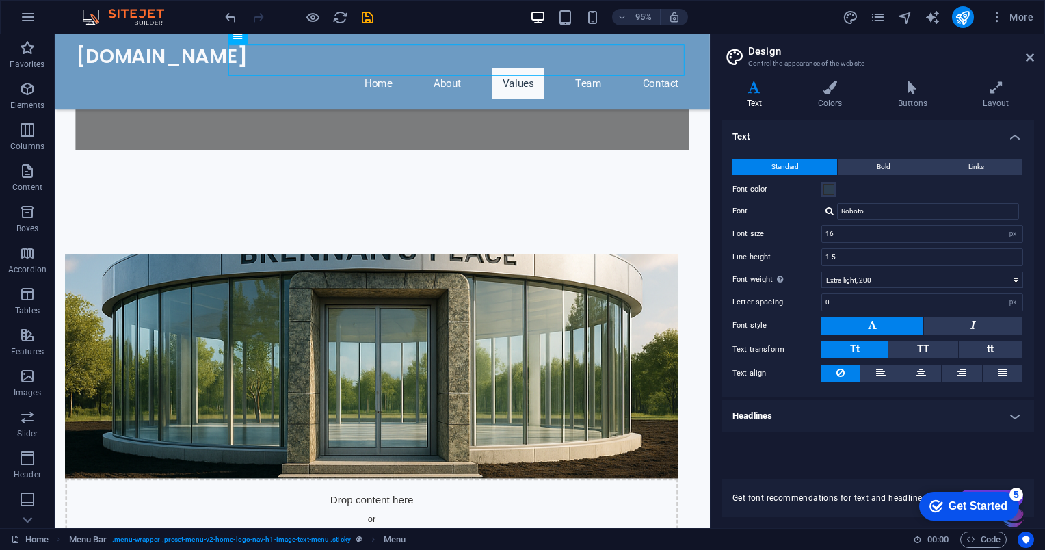
click at [397, 70] on nav "Home About Values Team Contact" at bounding box center [399, 86] width 645 height 33
click at [389, 70] on nav "Home About Values Team Contact" at bounding box center [399, 86] width 645 height 33
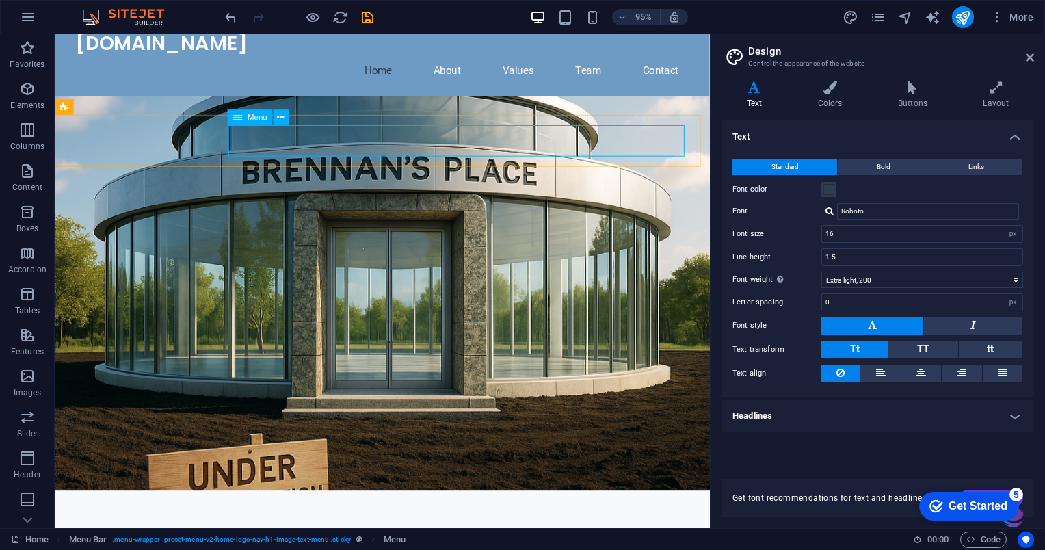
scroll to position [0, 0]
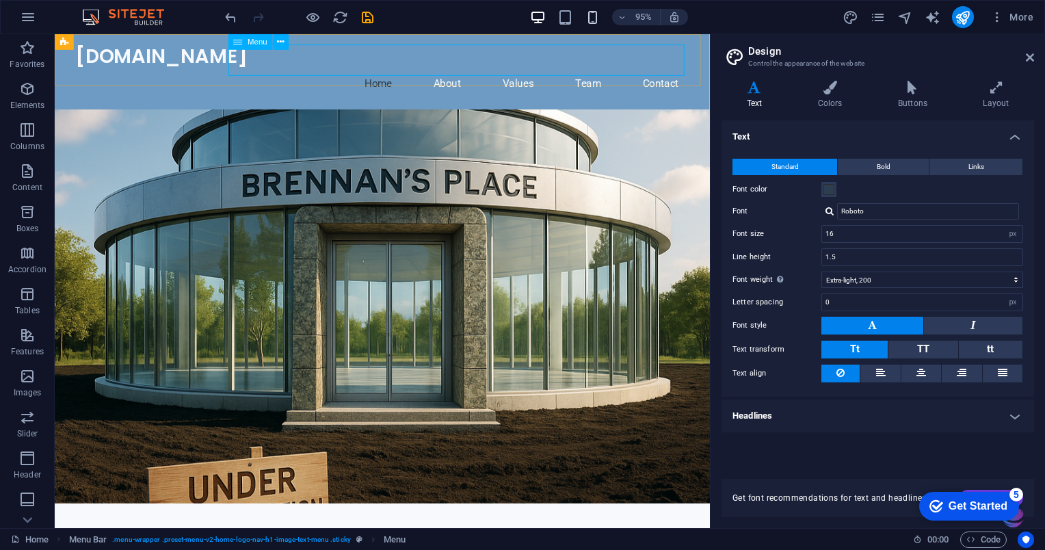
click at [594, 18] on icon "button" at bounding box center [593, 18] width 16 height 16
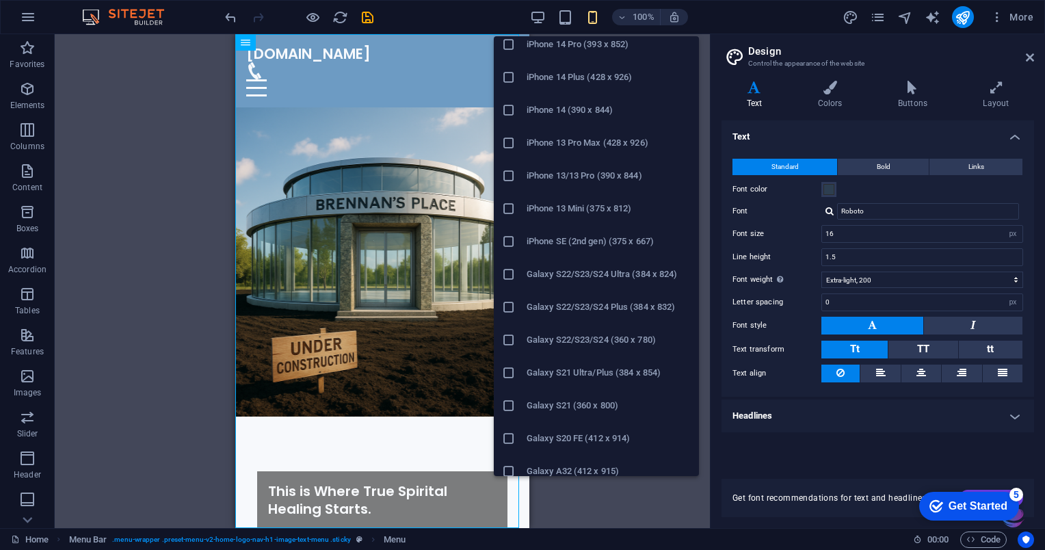
scroll to position [271, 0]
click at [514, 405] on icon at bounding box center [509, 405] width 14 height 14
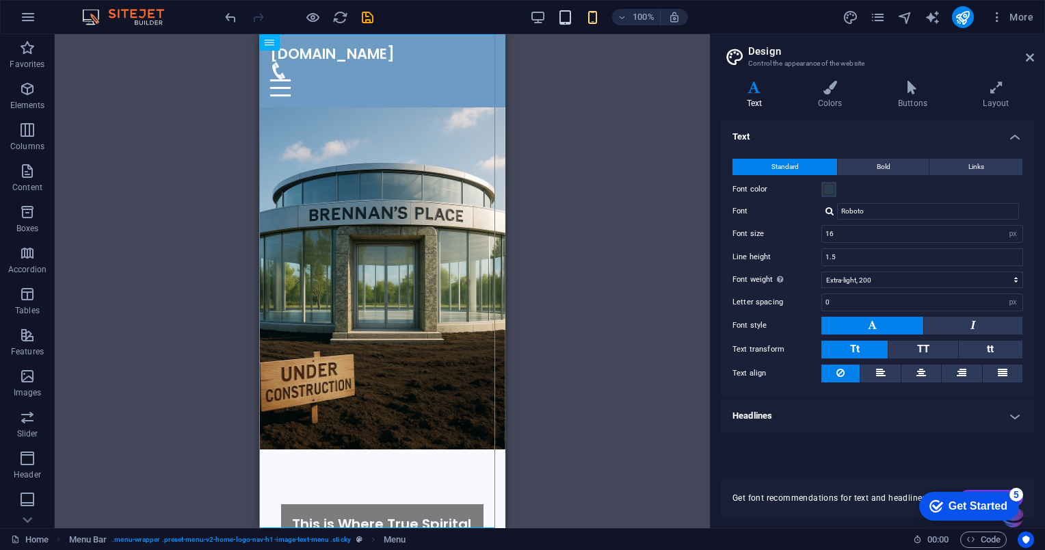
click at [569, 21] on icon "button" at bounding box center [565, 18] width 16 height 16
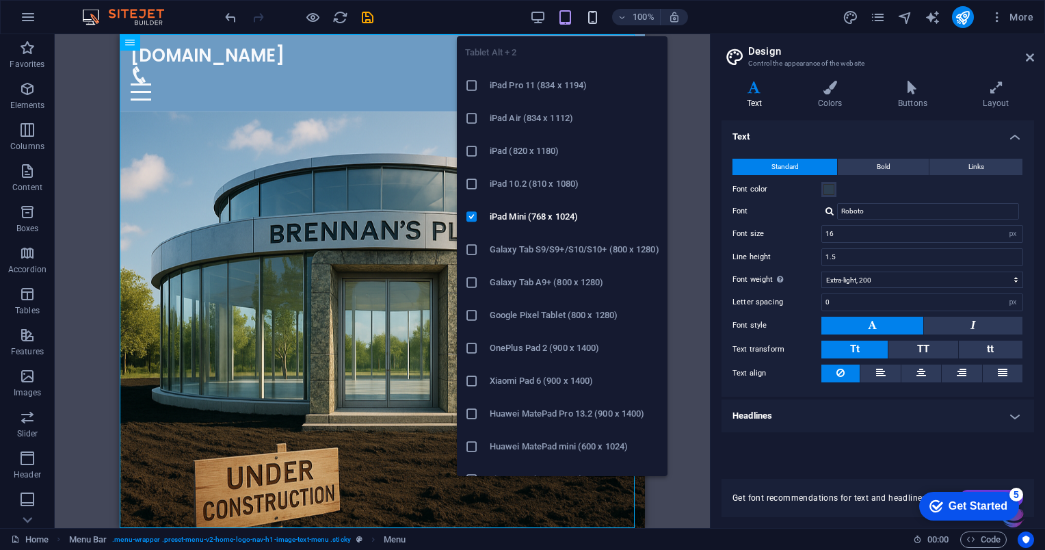
click at [596, 22] on icon "button" at bounding box center [593, 18] width 16 height 16
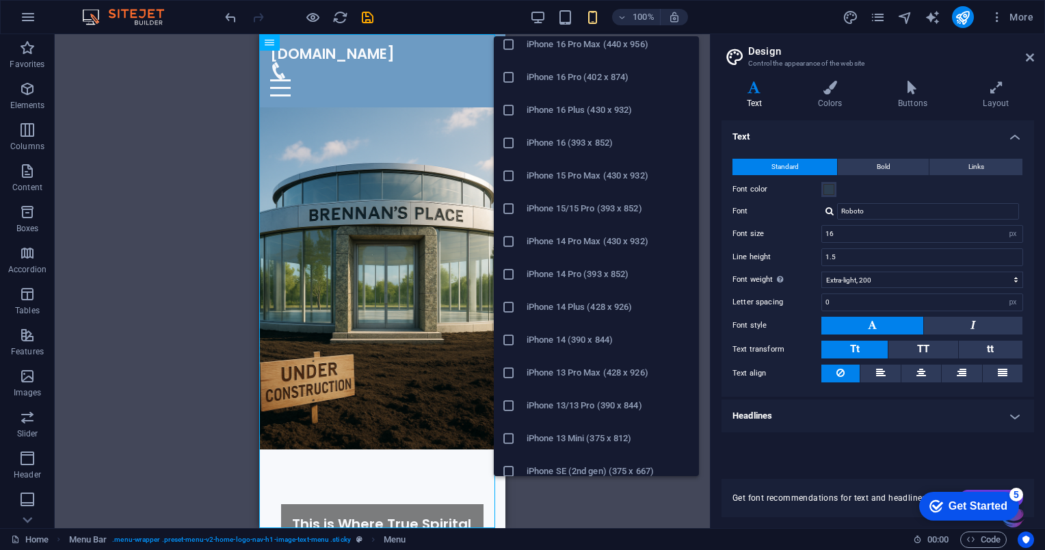
scroll to position [0, 0]
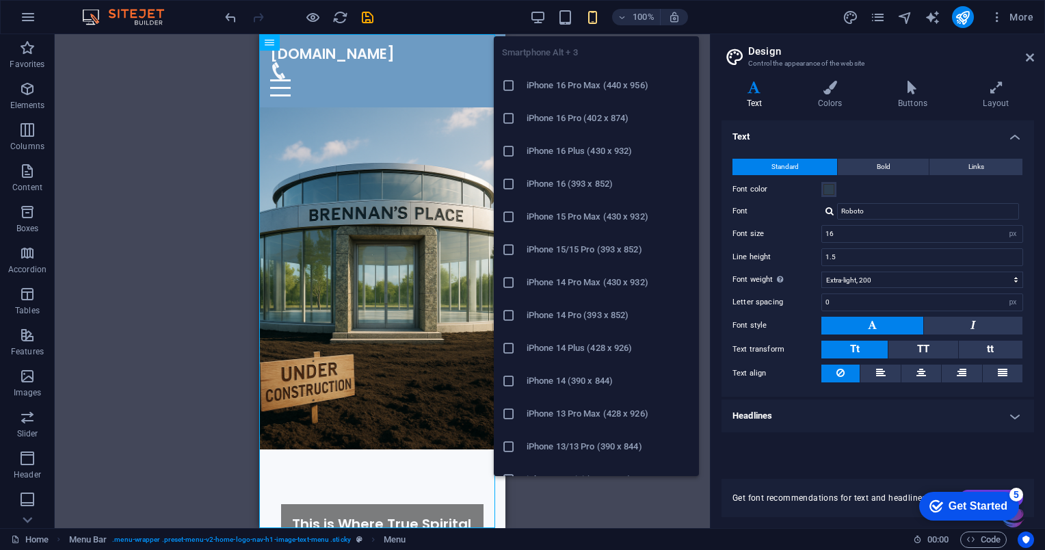
click at [187, 101] on div "H2 Text on background Container Placeholder Preset Container Text Text Text Con…" at bounding box center [382, 281] width 655 height 494
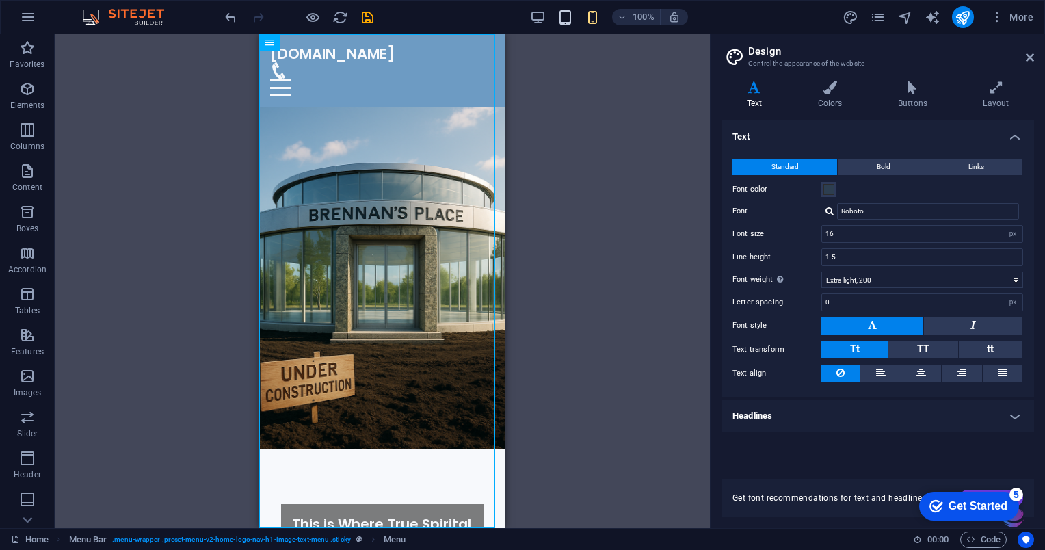
click at [566, 24] on icon "button" at bounding box center [565, 18] width 16 height 16
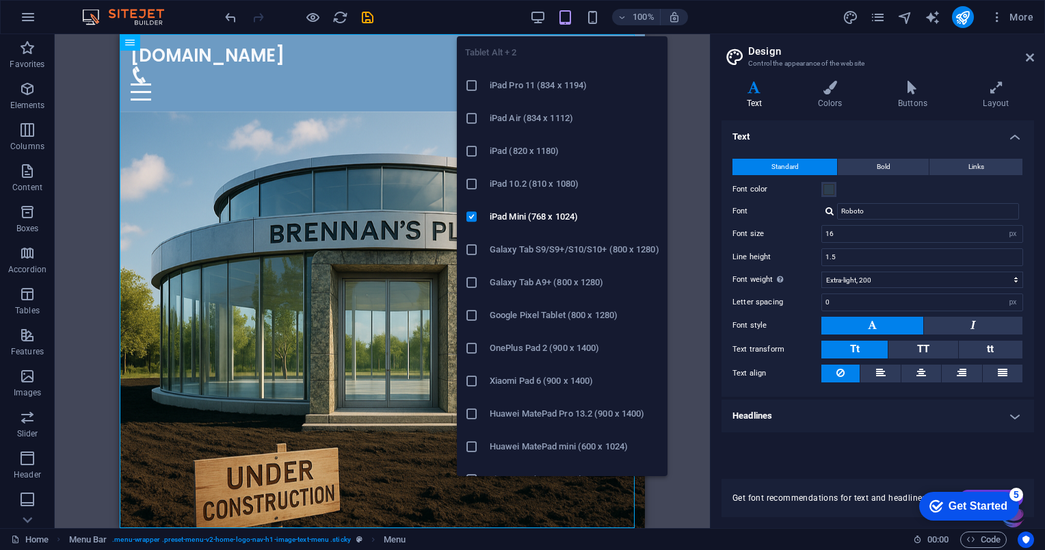
click at [476, 123] on icon at bounding box center [472, 118] width 14 height 14
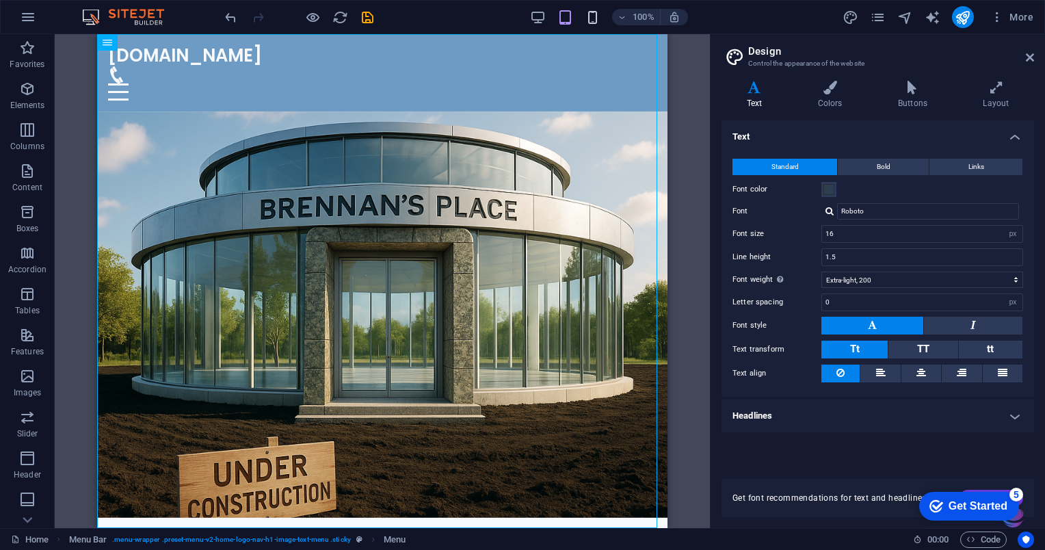
click at [596, 16] on icon "button" at bounding box center [593, 18] width 16 height 16
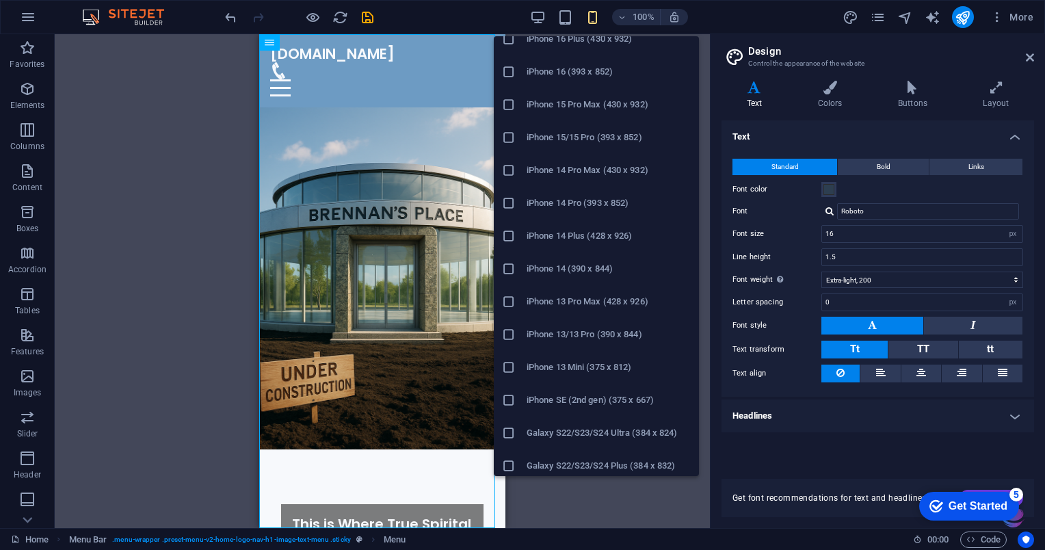
scroll to position [107, 0]
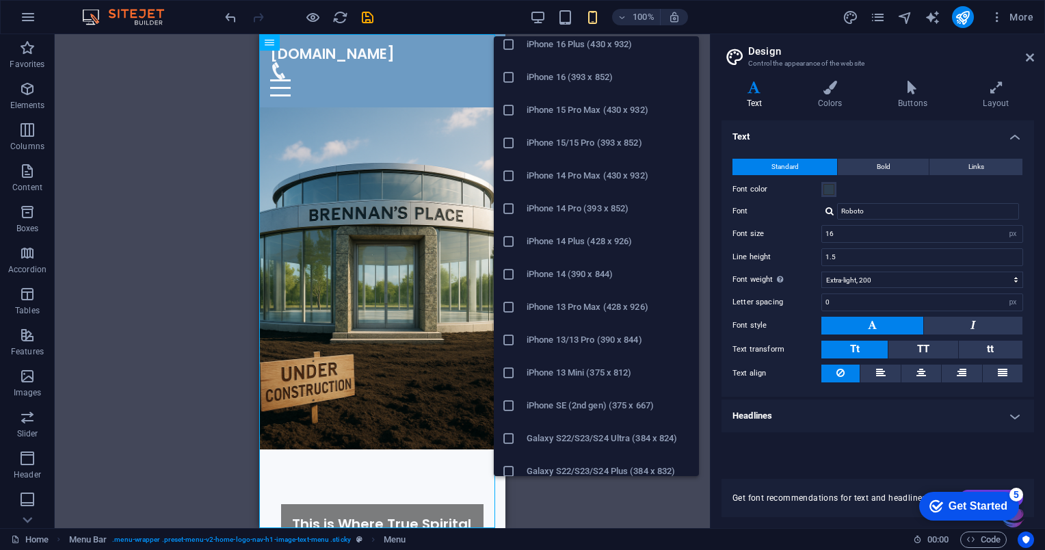
click at [514, 409] on icon at bounding box center [509, 406] width 14 height 14
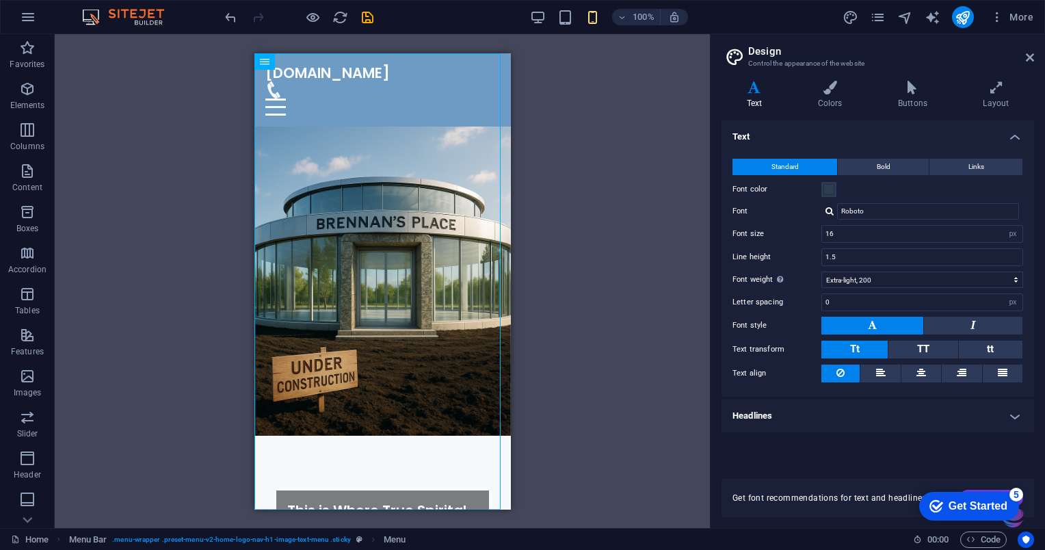
click at [611, 412] on div "H2 Text on background Container Placeholder Preset Container Text Text Text Con…" at bounding box center [382, 281] width 655 height 494
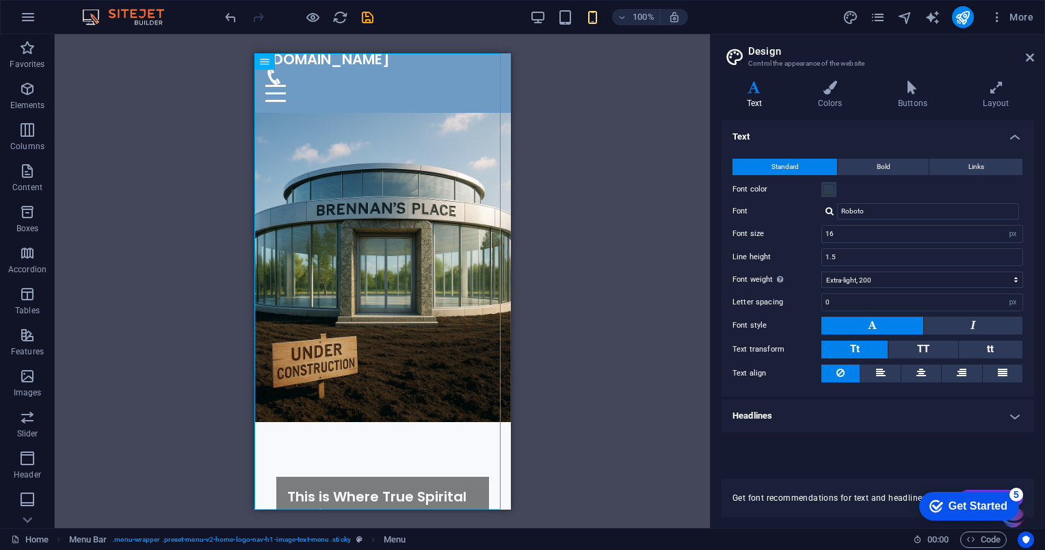
scroll to position [0, 0]
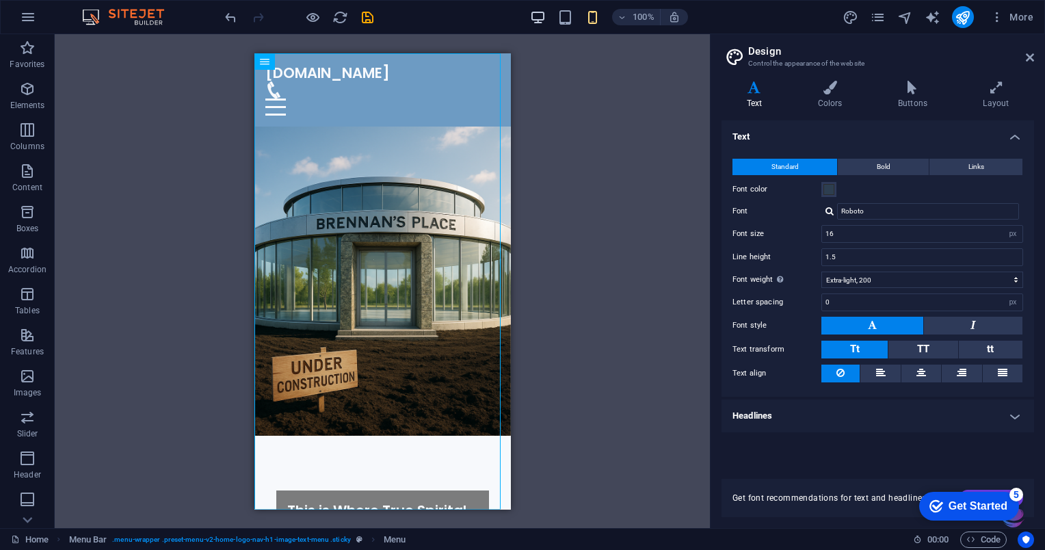
click at [537, 18] on icon "button" at bounding box center [538, 18] width 16 height 16
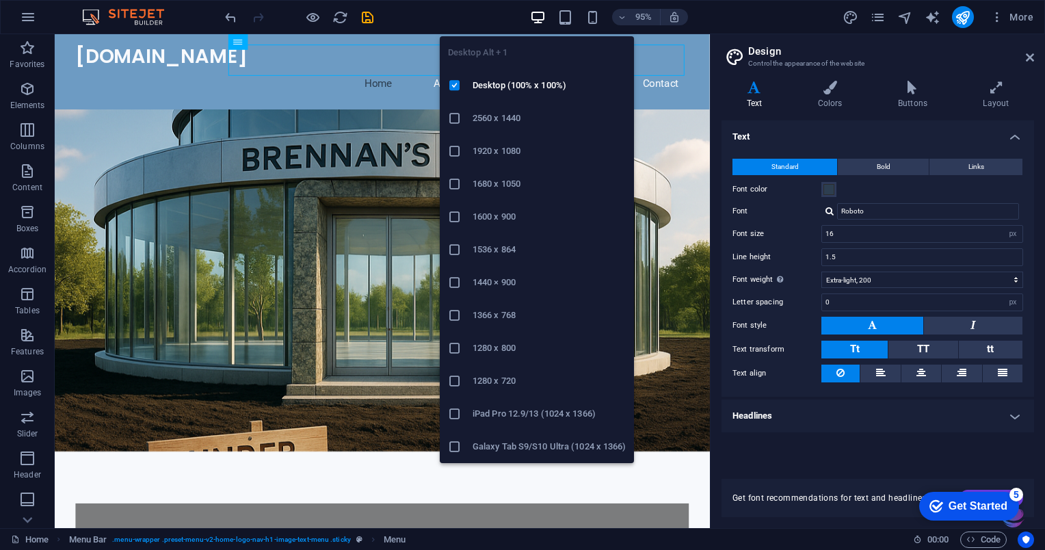
click at [713, 272] on figure at bounding box center [399, 293] width 689 height 360
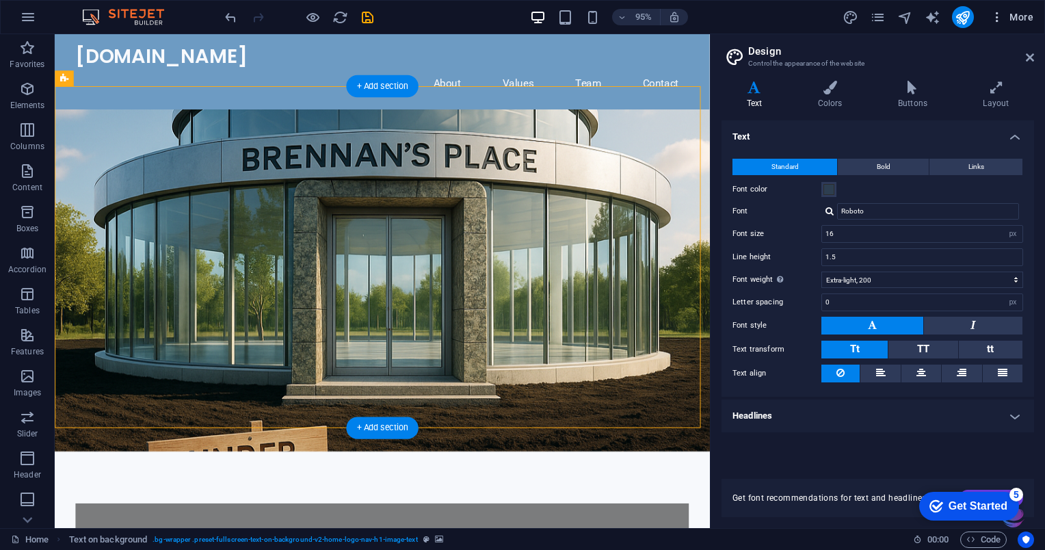
click at [1009, 22] on span "More" at bounding box center [1011, 17] width 43 height 14
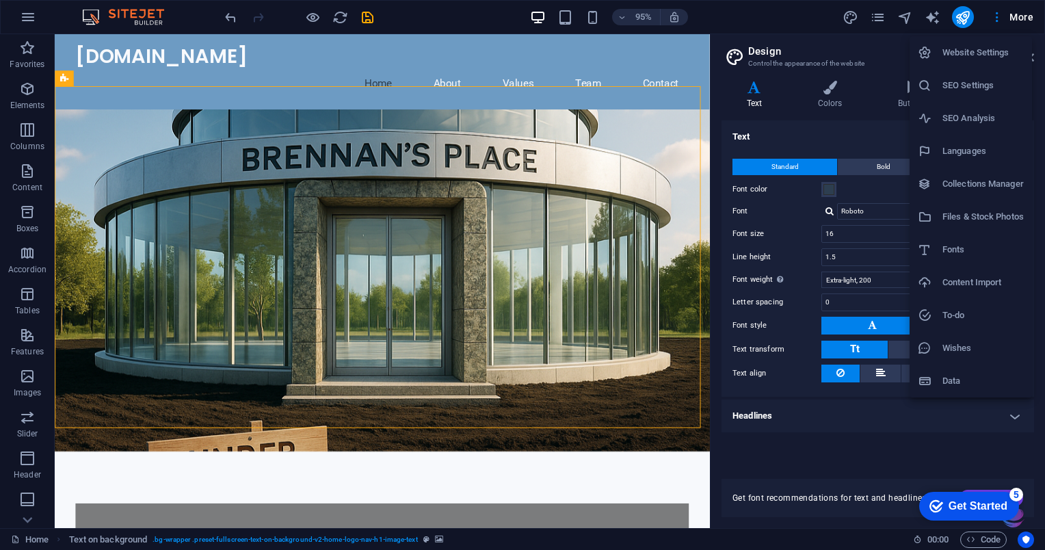
click at [993, 63] on li "Website Settings" at bounding box center [970, 52] width 122 height 33
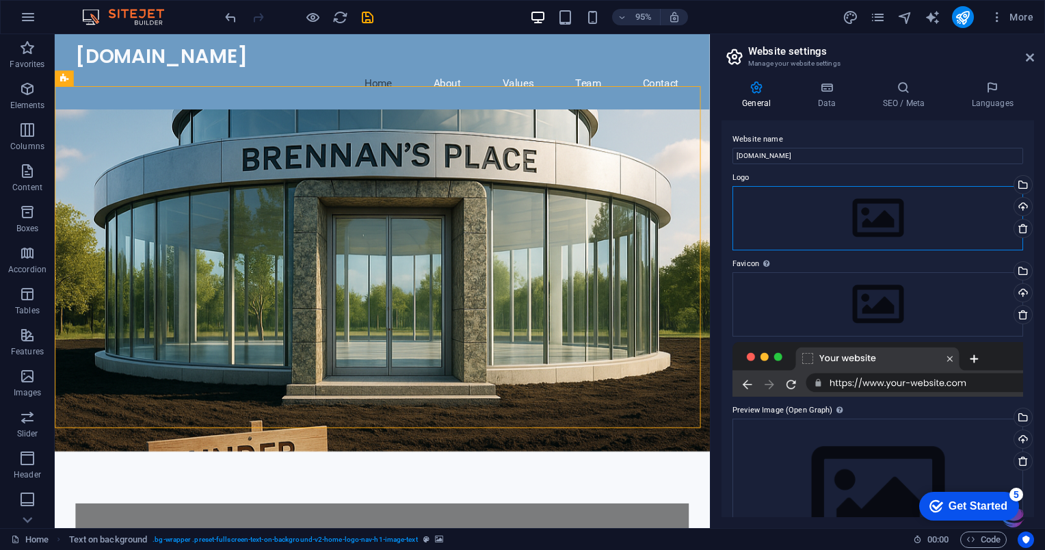
click at [871, 219] on div "Drag files here, click to choose files or select files from Files or our free s…" at bounding box center [877, 218] width 291 height 64
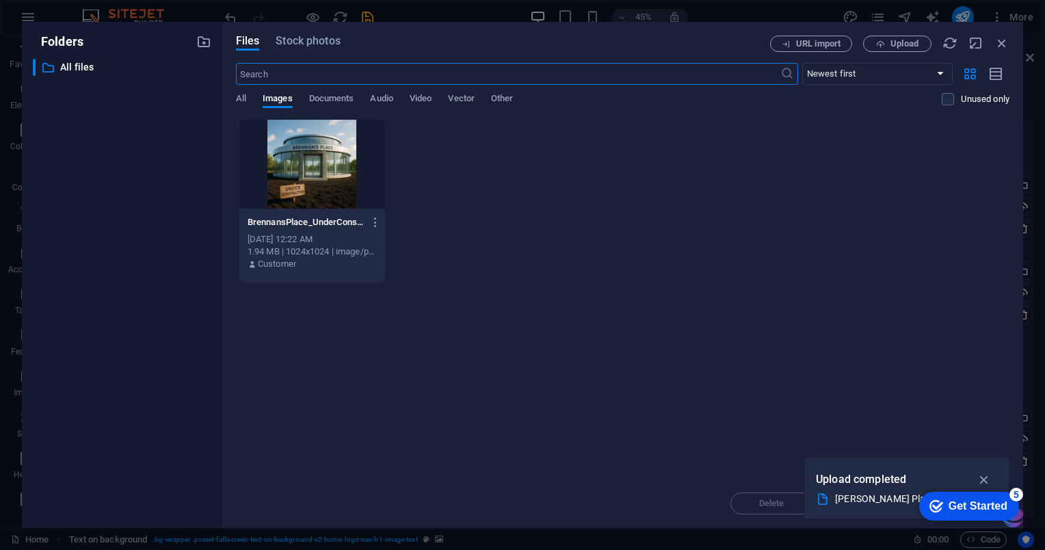
click at [304, 170] on div at bounding box center [312, 164] width 146 height 89
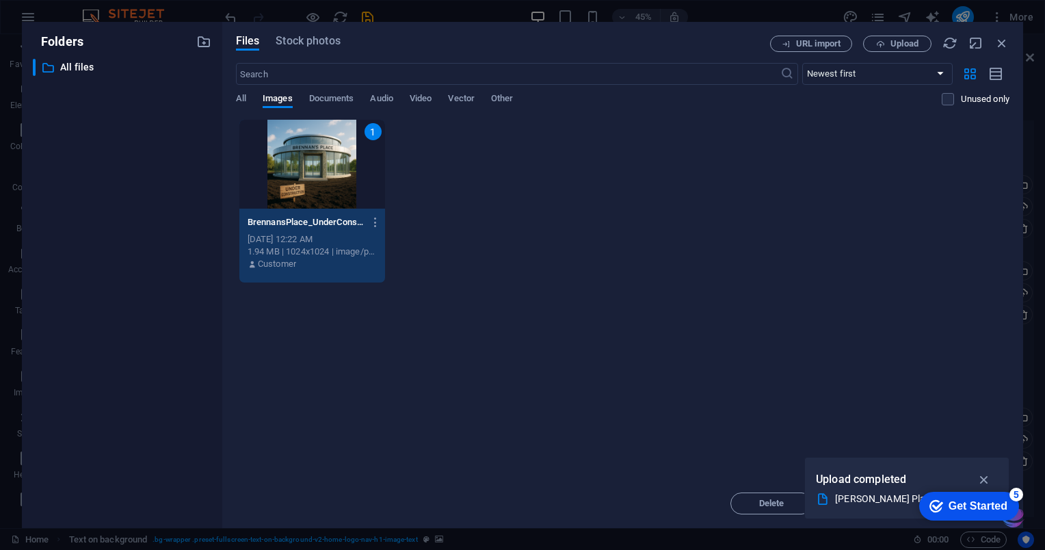
click at [312, 164] on div "1" at bounding box center [312, 164] width 146 height 89
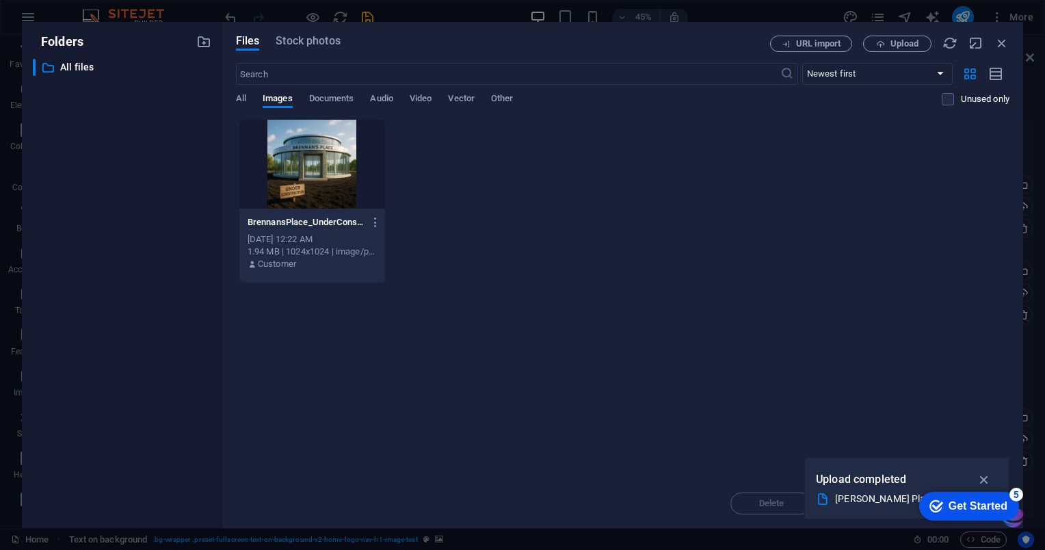
click at [309, 162] on div at bounding box center [312, 164] width 146 height 89
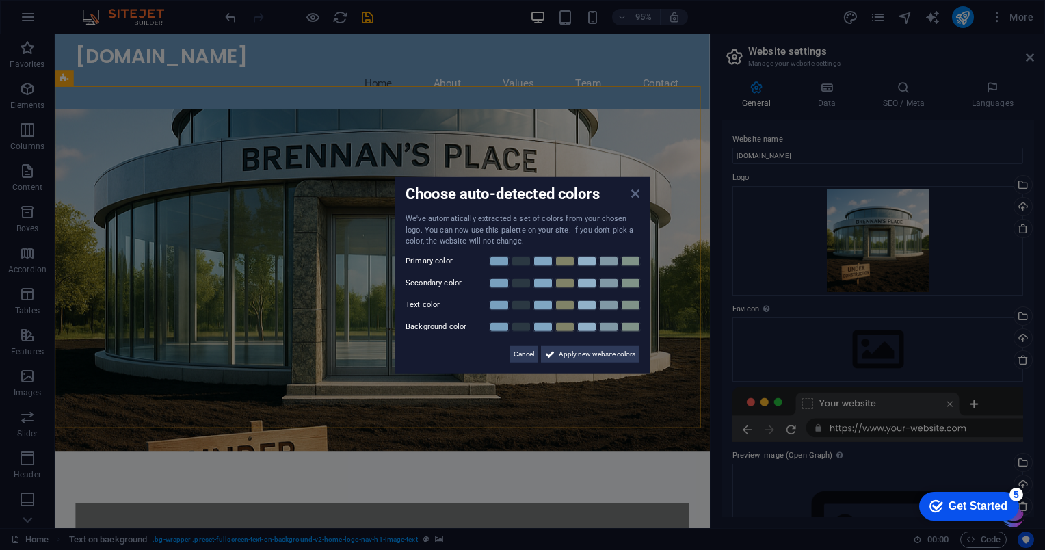
click at [634, 195] on icon at bounding box center [635, 193] width 8 height 11
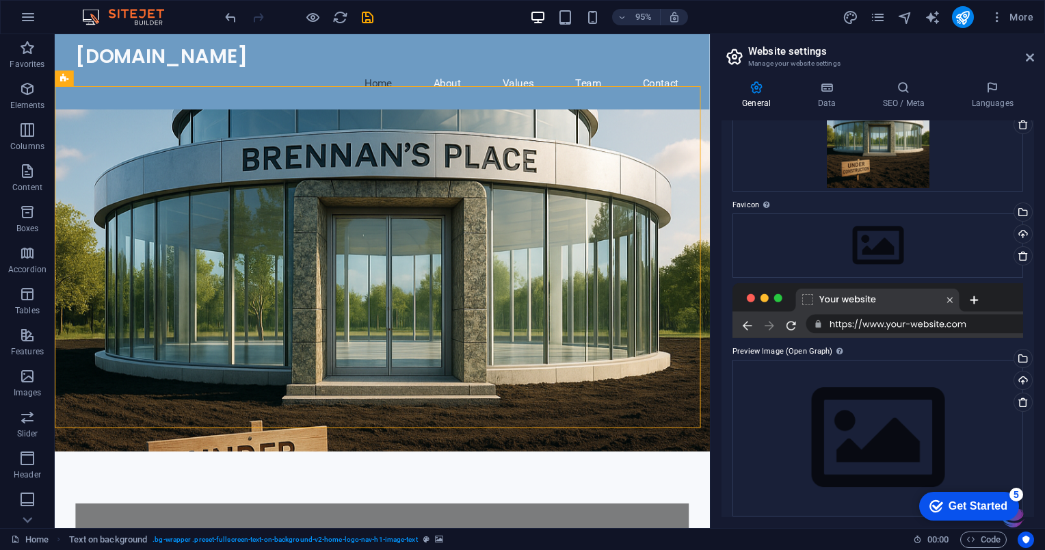
scroll to position [114, 0]
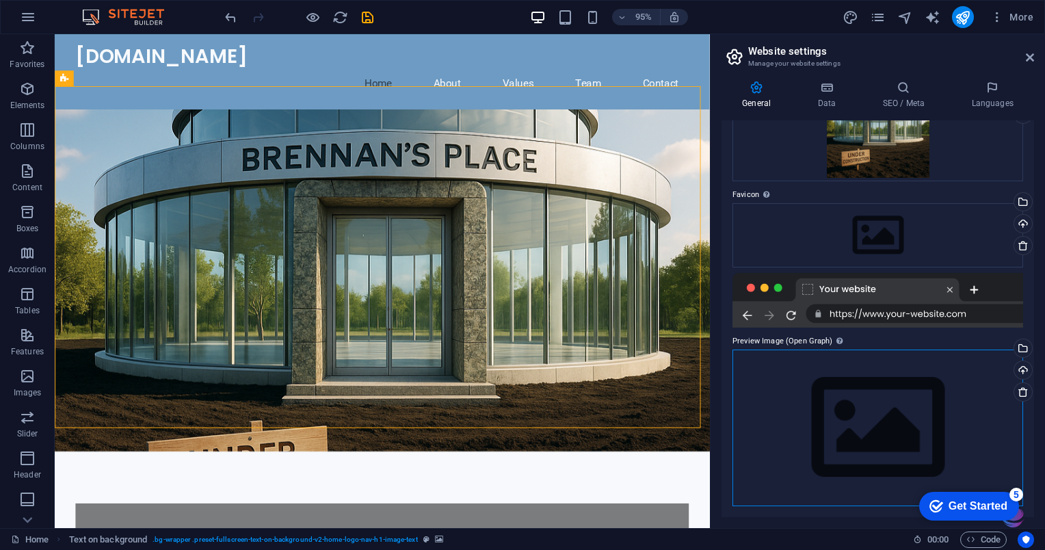
click at [854, 432] on div "Drag files here, click to choose files or select files from Files or our free s…" at bounding box center [877, 427] width 291 height 157
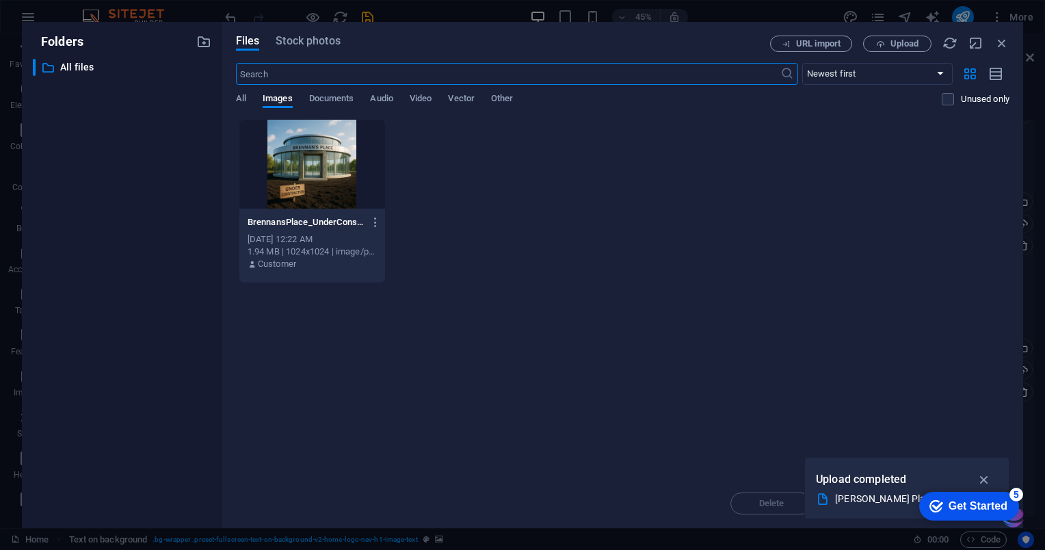
click at [835, 503] on div "[PERSON_NAME] Place_ Under Construction.png" at bounding box center [901, 499] width 133 height 16
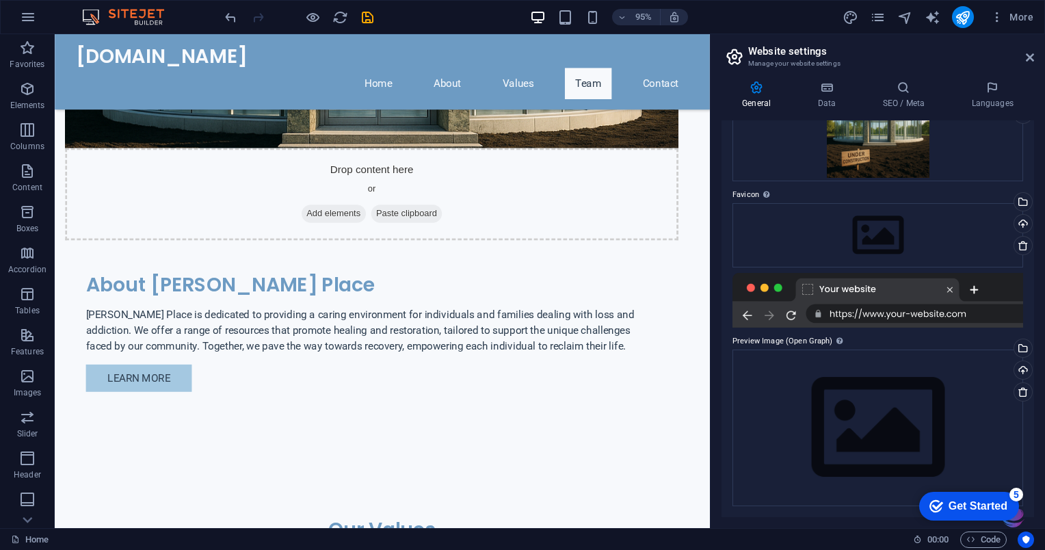
scroll to position [941, 0]
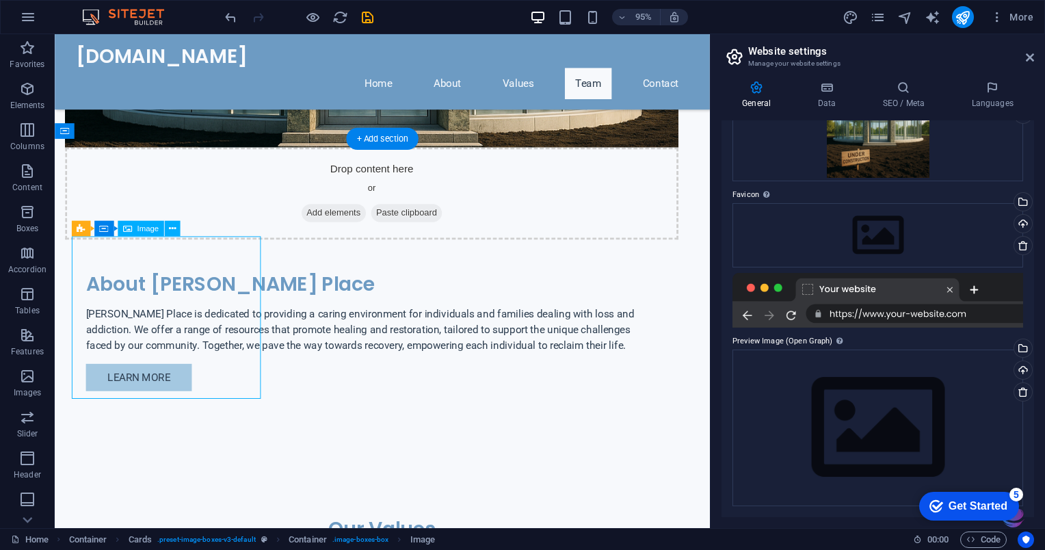
click at [142, 235] on div "Image" at bounding box center [141, 229] width 46 height 16
click at [144, 235] on div "Image" at bounding box center [141, 229] width 46 height 16
click at [170, 230] on icon at bounding box center [172, 229] width 7 height 14
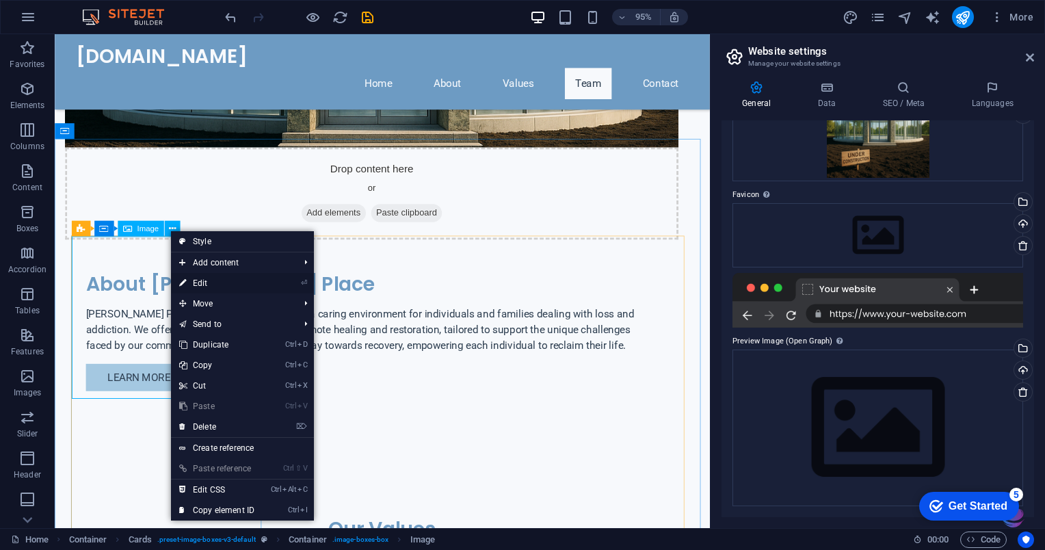
click at [201, 283] on link "⏎ Edit" at bounding box center [217, 283] width 92 height 21
select select "vw"
select select "px"
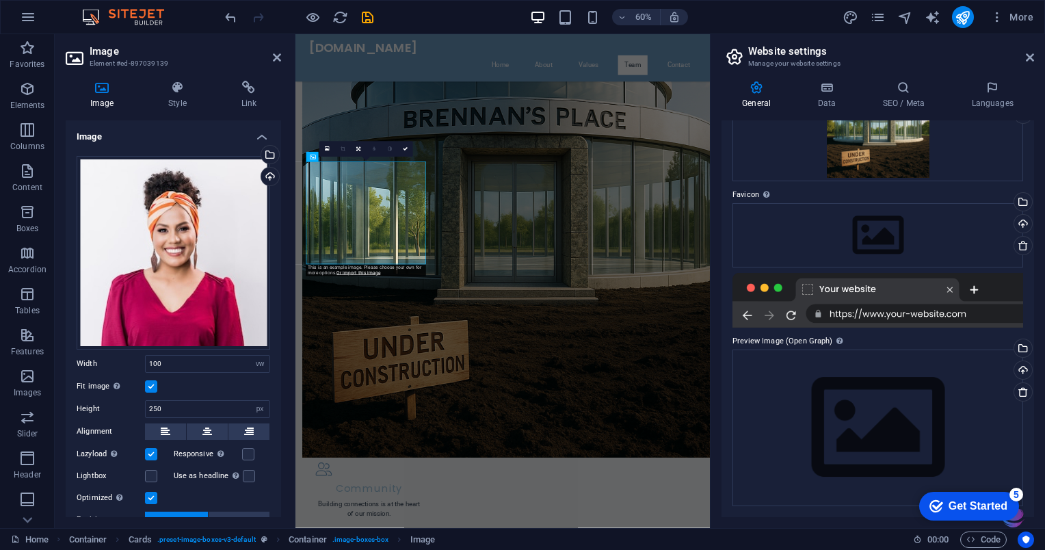
click at [112, 93] on icon at bounding box center [102, 88] width 72 height 14
click at [103, 96] on h4 "Image" at bounding box center [105, 95] width 78 height 29
click at [104, 96] on h4 "Image" at bounding box center [105, 95] width 78 height 29
click at [82, 62] on icon at bounding box center [76, 58] width 21 height 22
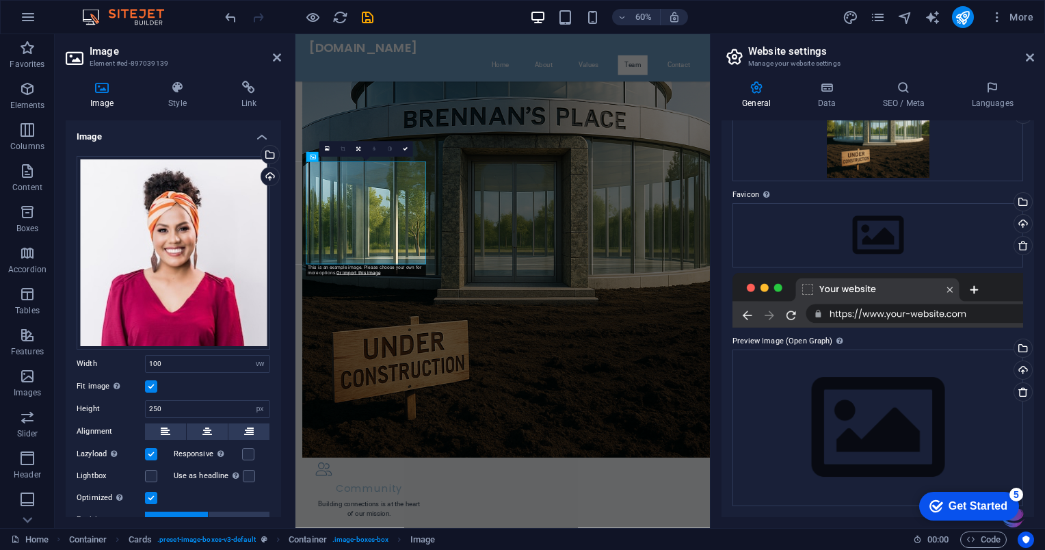
click at [111, 96] on h4 "Image" at bounding box center [105, 95] width 78 height 29
click at [107, 95] on h4 "Image" at bounding box center [105, 95] width 78 height 29
click at [101, 90] on icon at bounding box center [102, 88] width 72 height 14
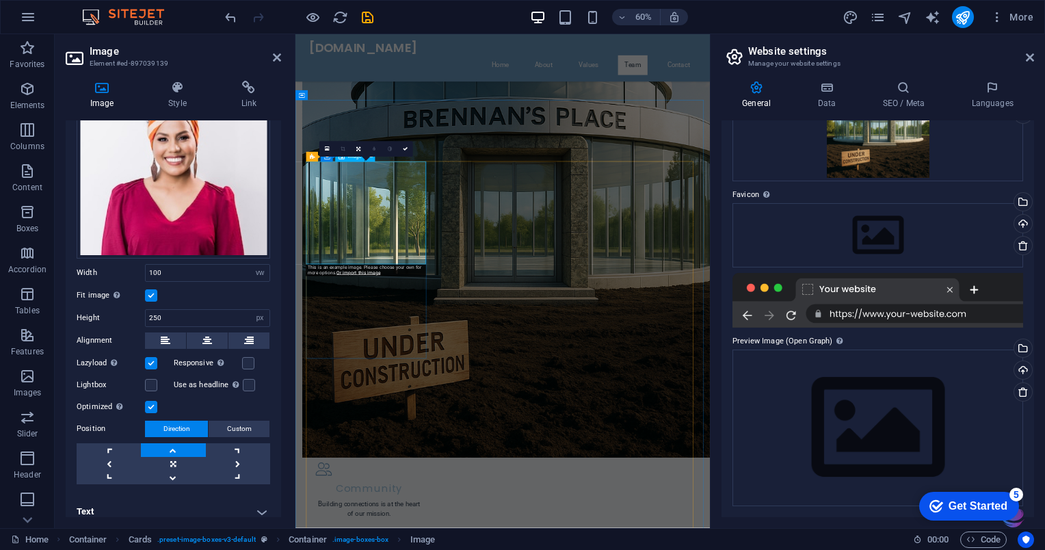
scroll to position [98, 0]
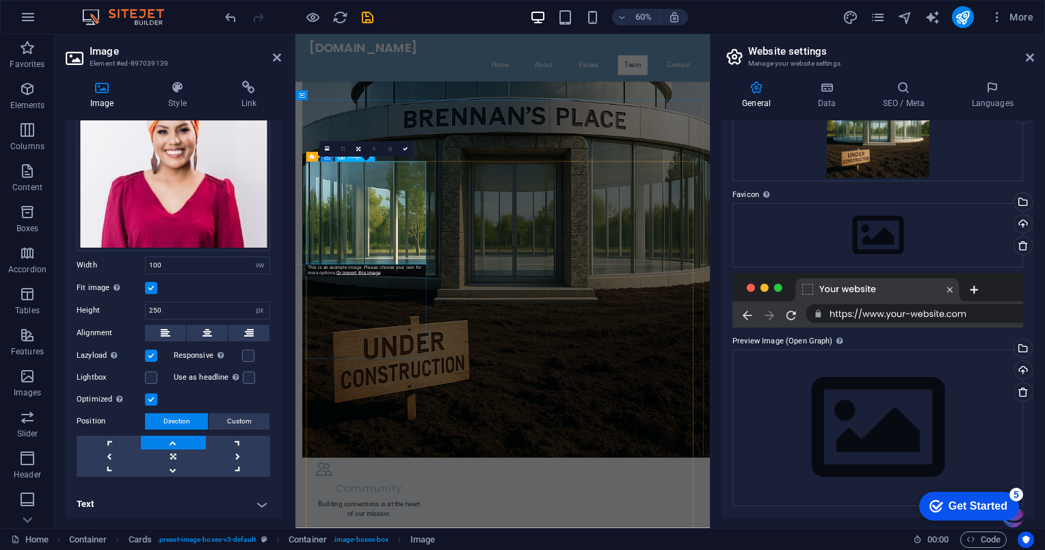
click at [113, 105] on h4 "Image" at bounding box center [105, 95] width 78 height 29
click at [104, 101] on h4 "Image" at bounding box center [105, 95] width 78 height 29
click at [112, 101] on h4 "Image" at bounding box center [105, 95] width 78 height 29
click at [115, 99] on h4 "Image" at bounding box center [105, 95] width 78 height 29
click at [107, 94] on h4 "Image" at bounding box center [105, 95] width 78 height 29
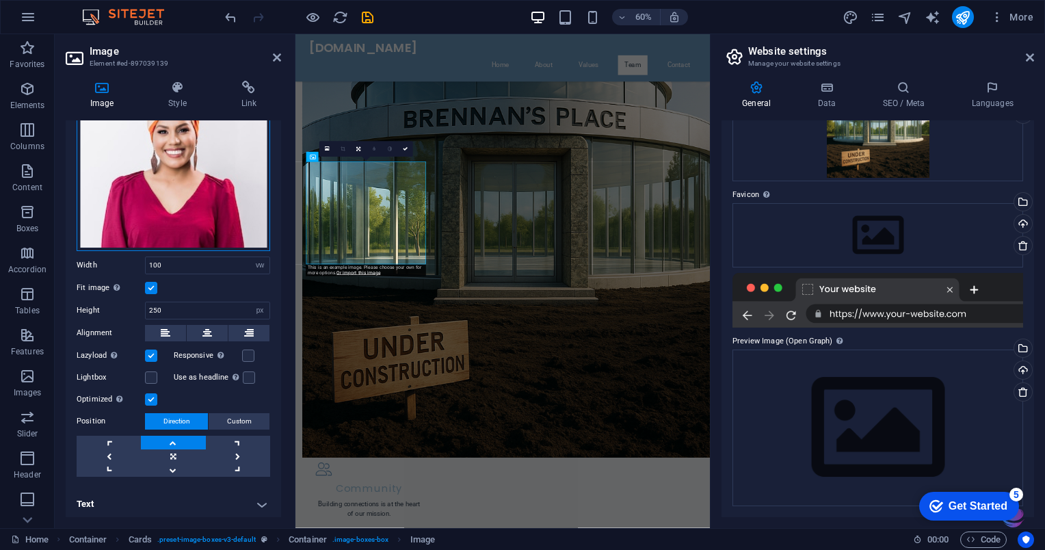
click at [118, 164] on div "Drag files here, click to choose files or select files from Files or our free s…" at bounding box center [173, 153] width 193 height 193
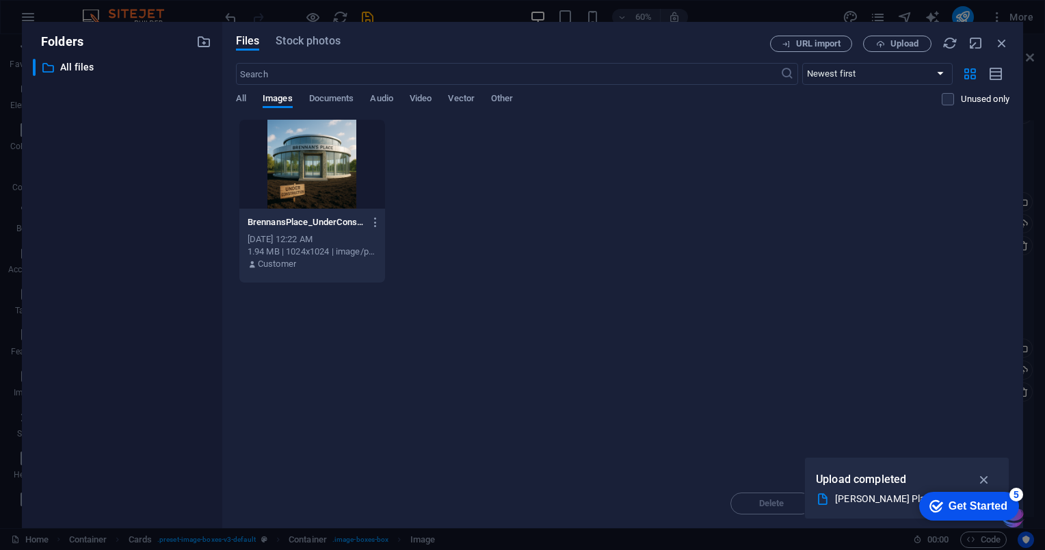
scroll to position [0, 0]
click at [115, 156] on div "​ All files All files" at bounding box center [122, 288] width 178 height 458
click at [111, 152] on div "​ All files All files" at bounding box center [122, 288] width 178 height 458
click at [299, 450] on div "Drop files here to upload them instantly BrennansPlace_UnderConstruction-Cn5EBj…" at bounding box center [622, 299] width 773 height 360
click at [249, 49] on button "Files" at bounding box center [248, 43] width 24 height 15
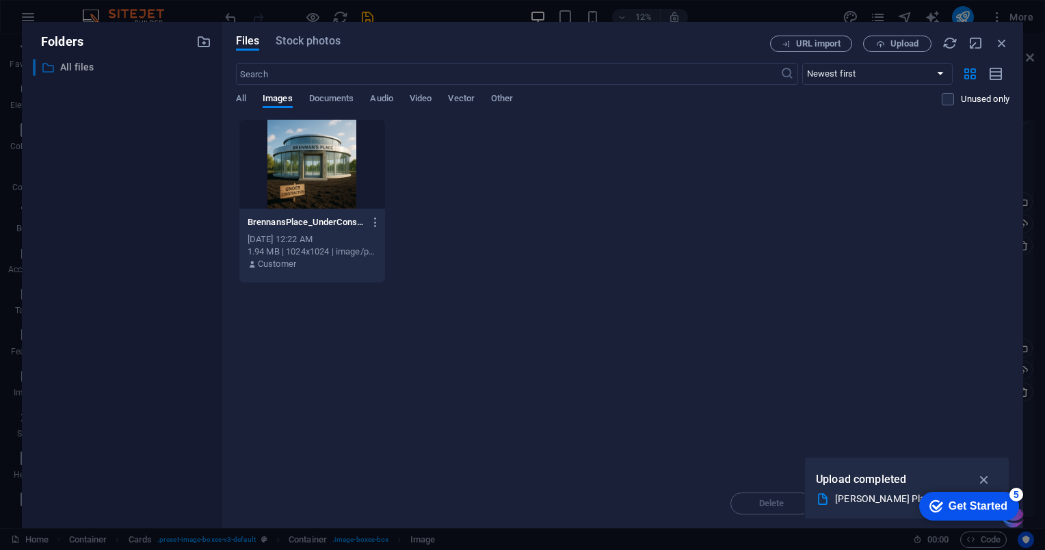
click at [67, 70] on p "All files" at bounding box center [123, 67] width 126 height 16
click at [77, 66] on p "All files" at bounding box center [123, 67] width 126 height 16
click at [49, 66] on icon at bounding box center [48, 68] width 14 height 14
click at [252, 49] on button "Files" at bounding box center [248, 43] width 24 height 15
click at [204, 44] on icon "button" at bounding box center [203, 41] width 15 height 15
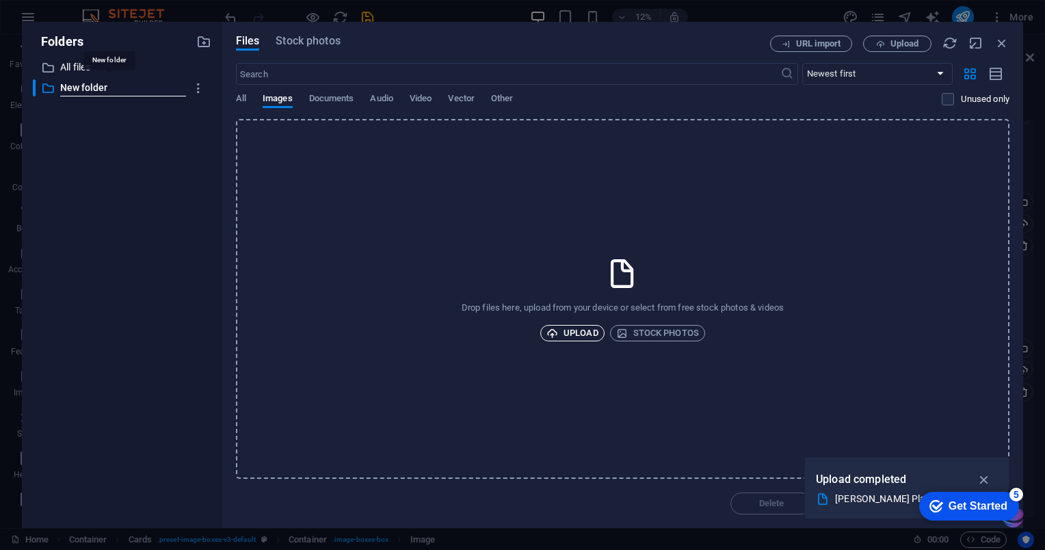
click at [560, 336] on span "Upload" at bounding box center [572, 333] width 52 height 16
